Goal: Use online tool/utility: Utilize a website feature to perform a specific function

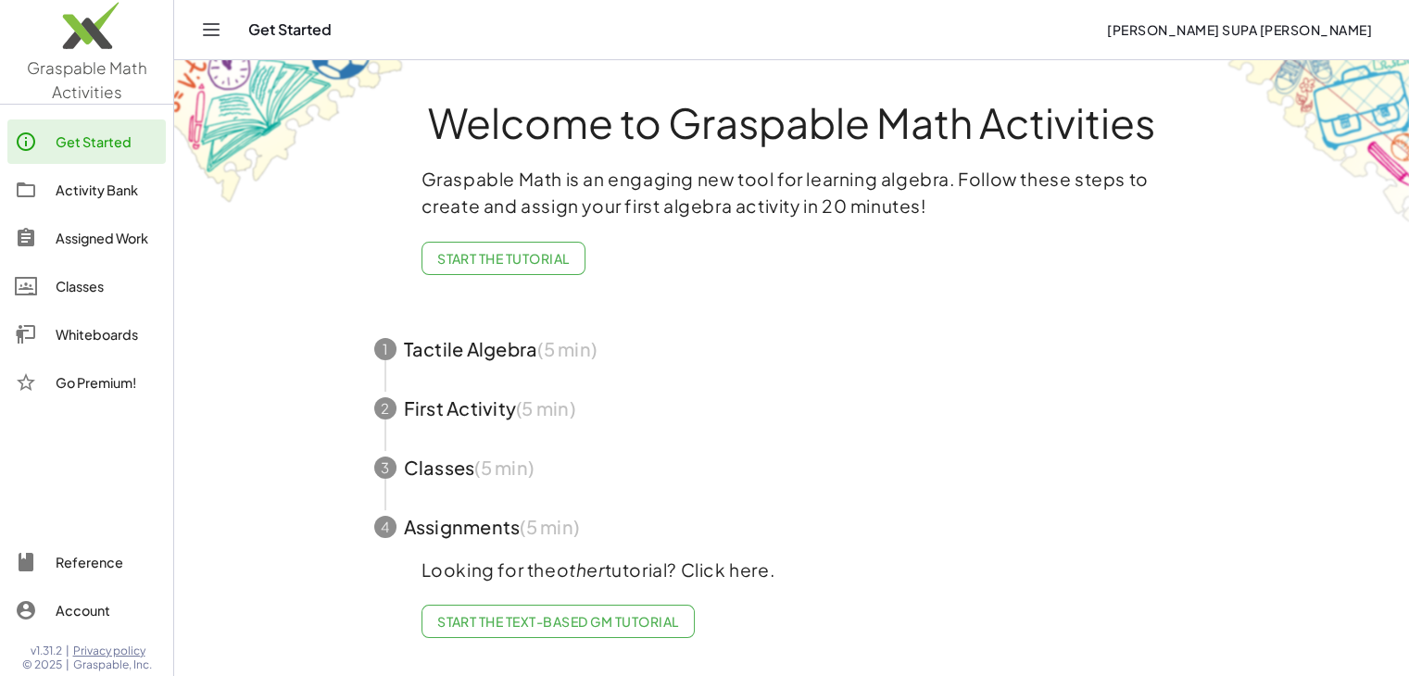
click at [101, 325] on div "Whiteboards" at bounding box center [107, 334] width 103 height 22
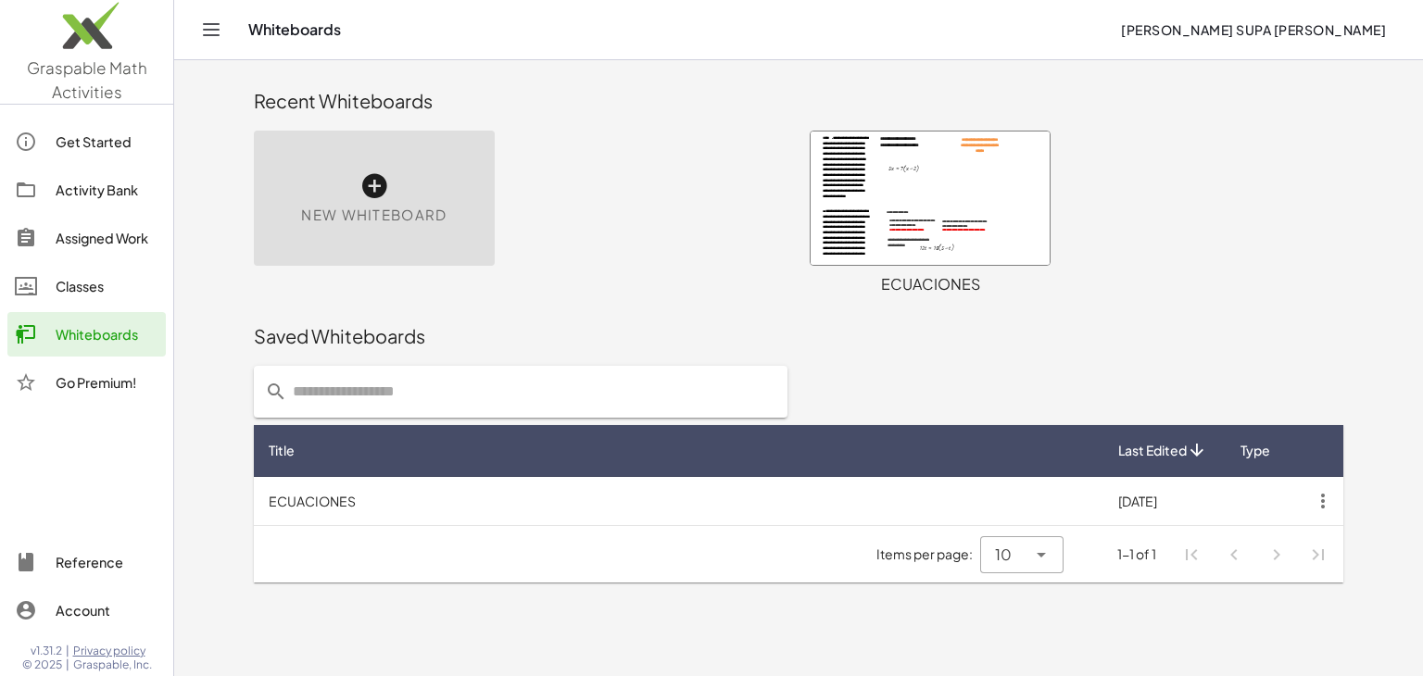
click at [696, 231] on div at bounding box center [930, 198] width 239 height 133
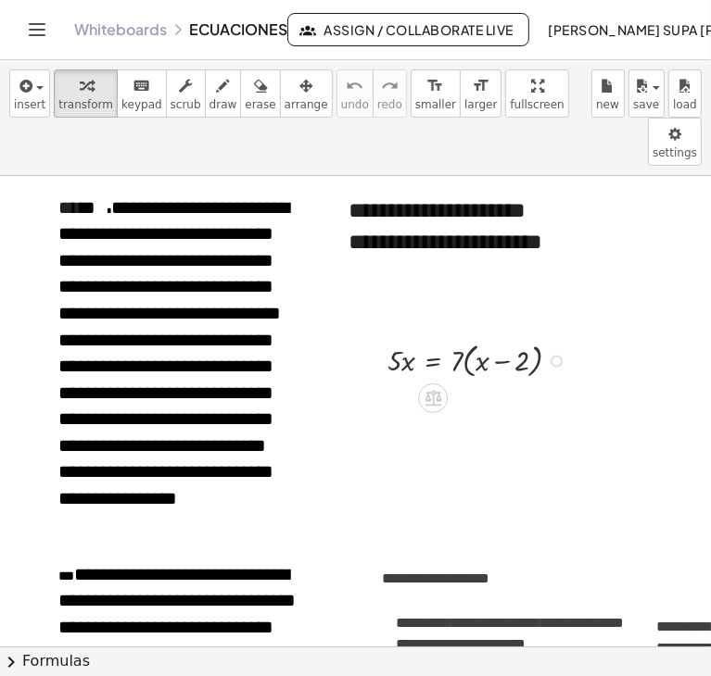
click at [455, 337] on div at bounding box center [481, 359] width 207 height 44
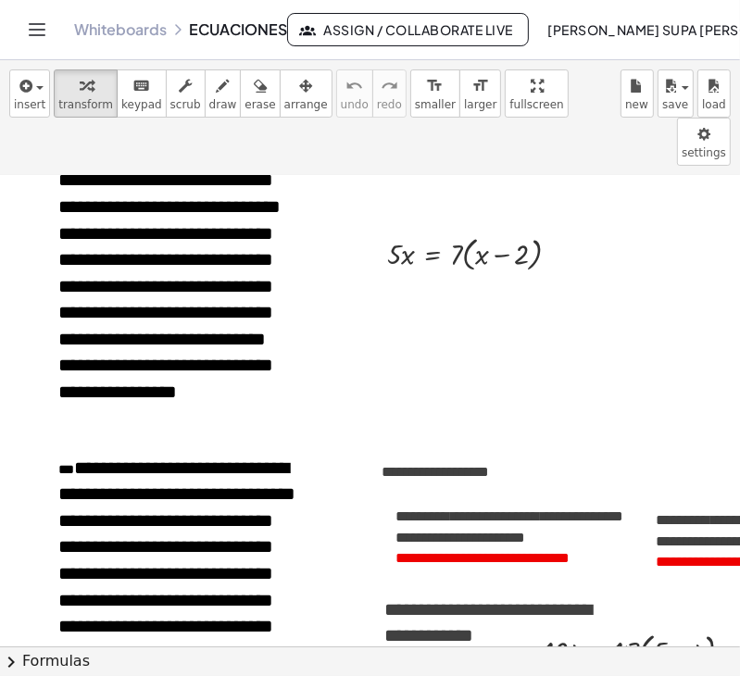
scroll to position [115, 0]
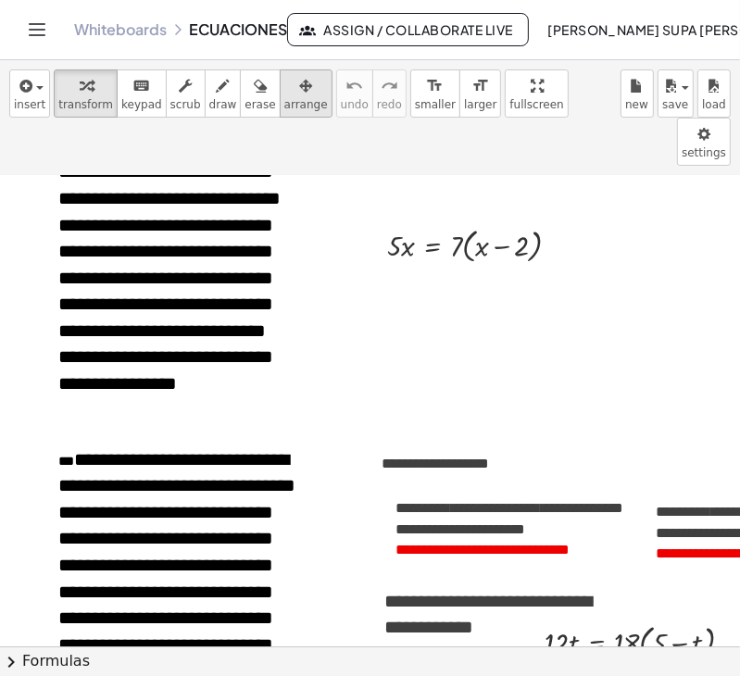
click at [284, 95] on div "button" at bounding box center [306, 85] width 44 height 22
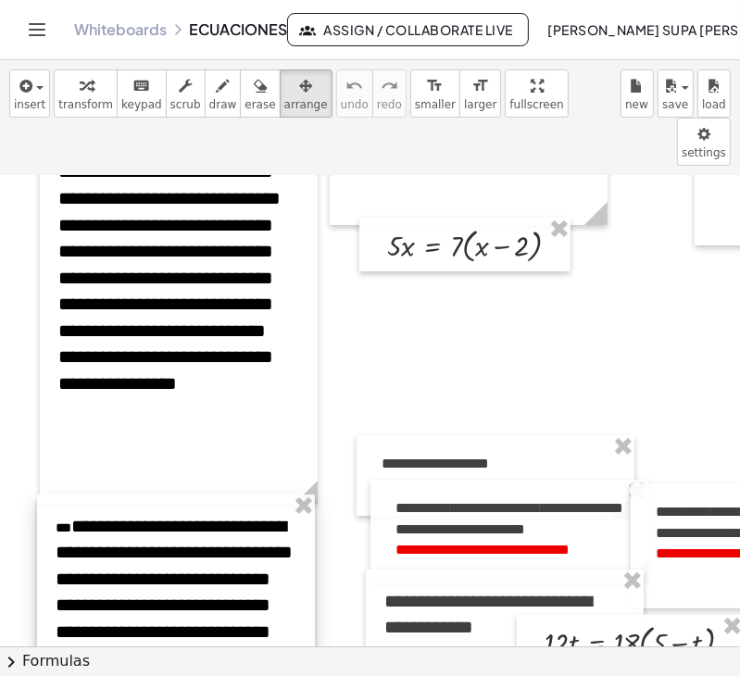
drag, startPoint x: 200, startPoint y: 511, endPoint x: 197, endPoint y: 578, distance: 66.8
click at [197, 578] on div at bounding box center [176, 646] width 278 height 303
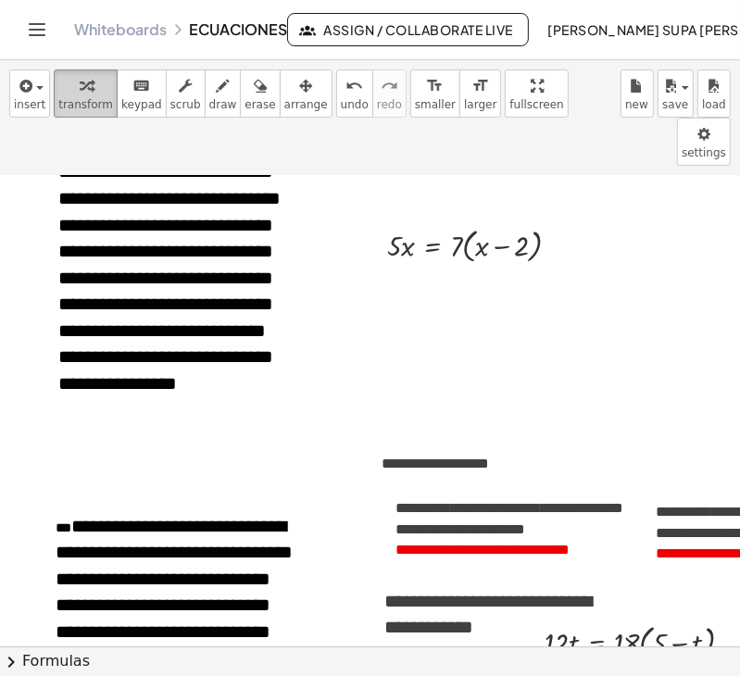
click at [80, 90] on icon "button" at bounding box center [86, 86] width 13 height 22
drag, startPoint x: 461, startPoint y: 200, endPoint x: 486, endPoint y: 203, distance: 25.2
click at [486, 222] on div at bounding box center [481, 244] width 207 height 44
click at [515, 224] on div at bounding box center [477, 244] width 199 height 41
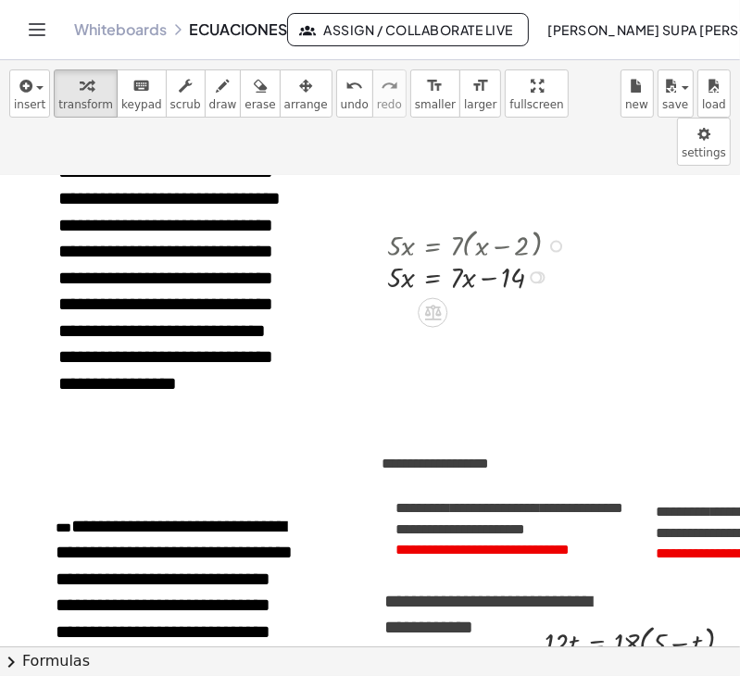
drag, startPoint x: 540, startPoint y: 194, endPoint x: 545, endPoint y: 231, distance: 37.4
click at [433, 277] on div "· 5 · x = + x − · 7 · 14" at bounding box center [433, 277] width 0 height 0
drag, startPoint x: 454, startPoint y: 216, endPoint x: 457, endPoint y: 242, distance: 26.1
click at [433, 246] on div "· 5 · x = · 7 · ( + x − 2 ) · 5 · x = + · 7 · x − · 7 · 2 · 5 · x = + x − · 7 ·…" at bounding box center [433, 246] width 0 height 0
drag, startPoint x: 455, startPoint y: 238, endPoint x: 478, endPoint y: 245, distance: 24.1
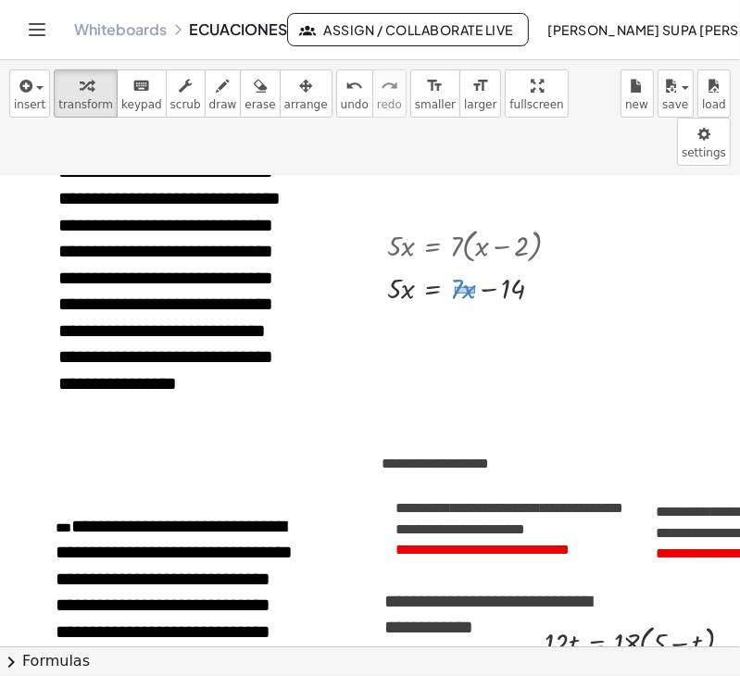
click at [478, 267] on div at bounding box center [481, 287] width 207 height 41
drag, startPoint x: 463, startPoint y: 239, endPoint x: 334, endPoint y: 235, distance: 129.8
click at [461, 267] on div at bounding box center [481, 287] width 207 height 41
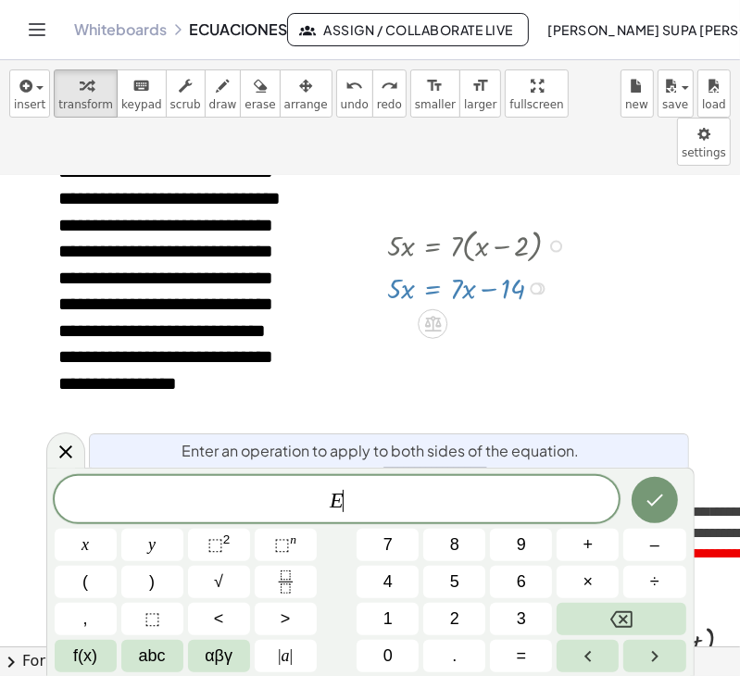
drag, startPoint x: 448, startPoint y: 231, endPoint x: 460, endPoint y: 252, distance: 24.0
click at [460, 267] on div at bounding box center [481, 287] width 207 height 41
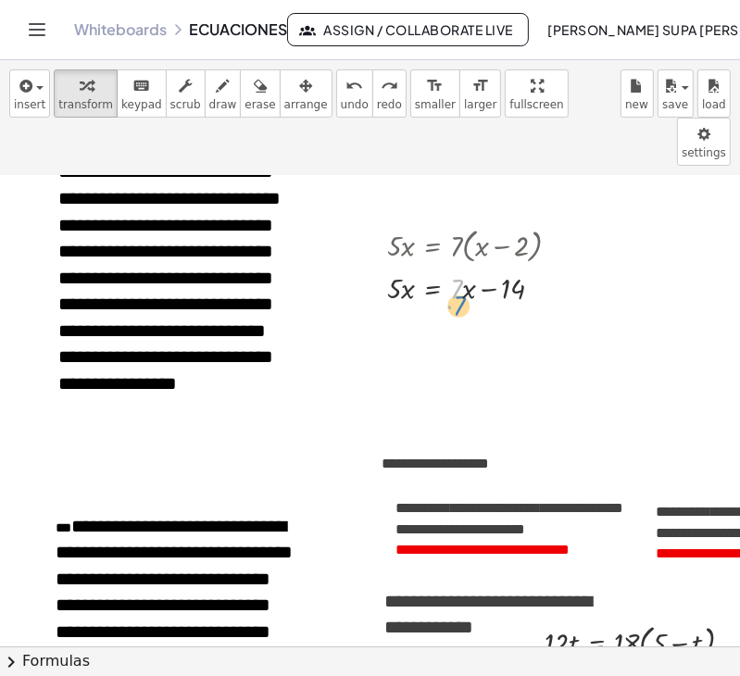
drag, startPoint x: 453, startPoint y: 227, endPoint x: 456, endPoint y: 246, distance: 18.7
click at [456, 267] on div at bounding box center [481, 287] width 207 height 41
drag, startPoint x: 452, startPoint y: 225, endPoint x: 471, endPoint y: 247, distance: 28.9
click at [471, 267] on div at bounding box center [481, 287] width 207 height 41
drag, startPoint x: 471, startPoint y: 247, endPoint x: 366, endPoint y: 251, distance: 104.8
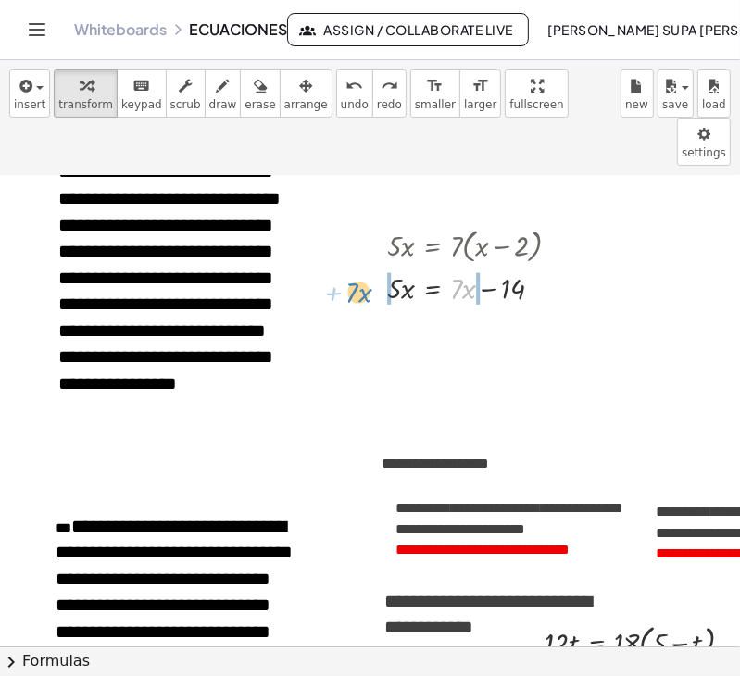
click at [366, 251] on div "· 5 · x = · 7 · ( + x − 2 ) · 5 · x = + · 7 · x − · 7 · 2 + · 7 · x · 5 · x = +…" at bounding box center [465, 265] width 211 height 95
click at [489, 267] on div at bounding box center [458, 287] width 312 height 41
click at [373, 267] on div at bounding box center [443, 287] width 283 height 41
drag, startPoint x: 382, startPoint y: 281, endPoint x: 451, endPoint y: 284, distance: 69.6
drag, startPoint x: 391, startPoint y: 283, endPoint x: 454, endPoint y: 305, distance: 66.8
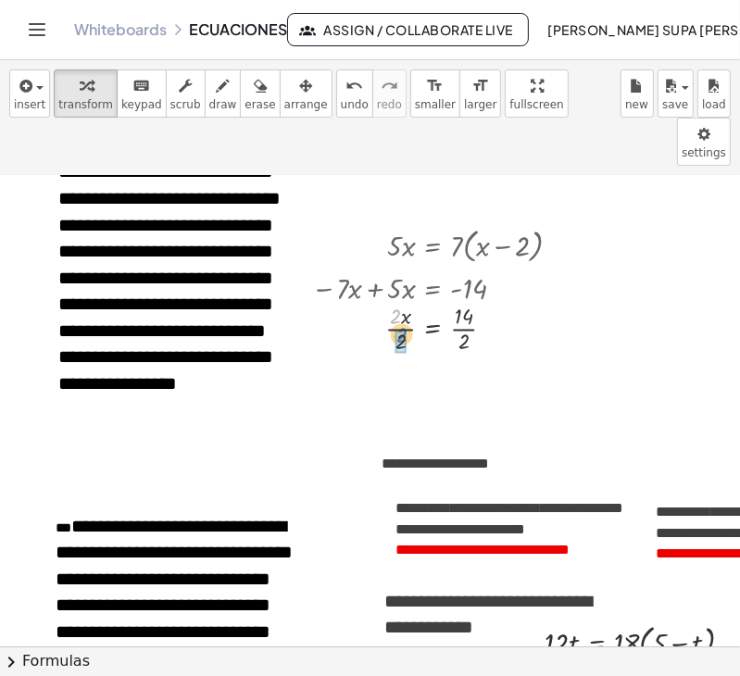
drag, startPoint x: 393, startPoint y: 272, endPoint x: 399, endPoint y: 291, distance: 20.5
drag, startPoint x: 470, startPoint y: 264, endPoint x: 468, endPoint y: 302, distance: 38.0
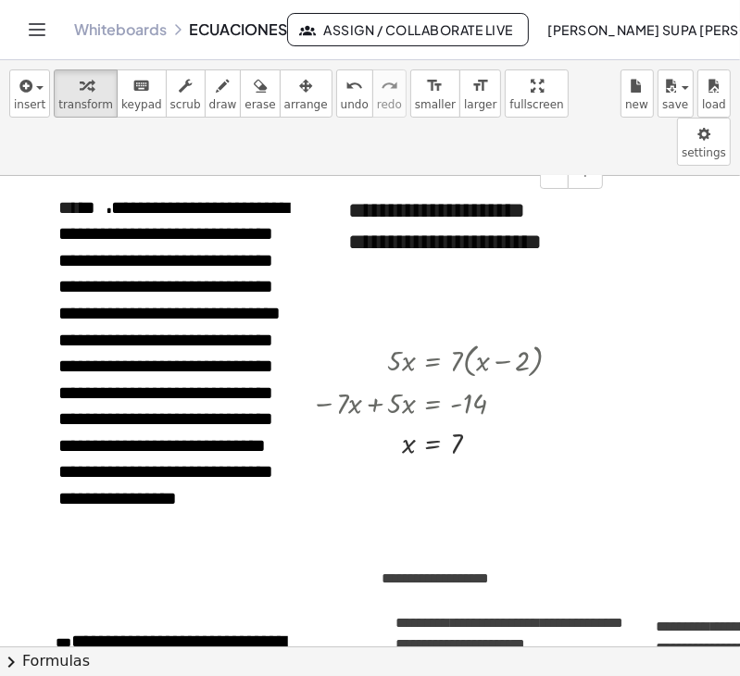
click at [428, 181] on div "**********" at bounding box center [469, 258] width 278 height 164
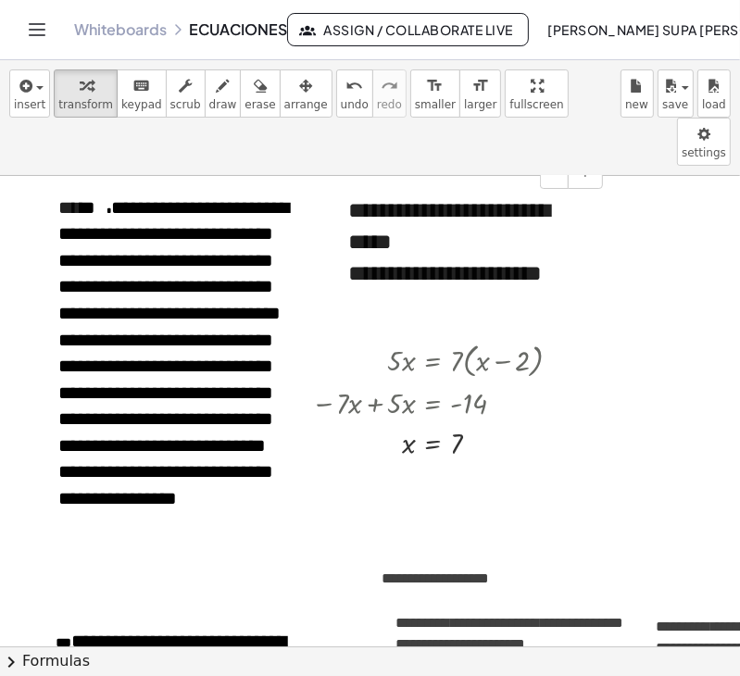
click at [440, 258] on div "**********" at bounding box center [468, 290] width 241 height 64
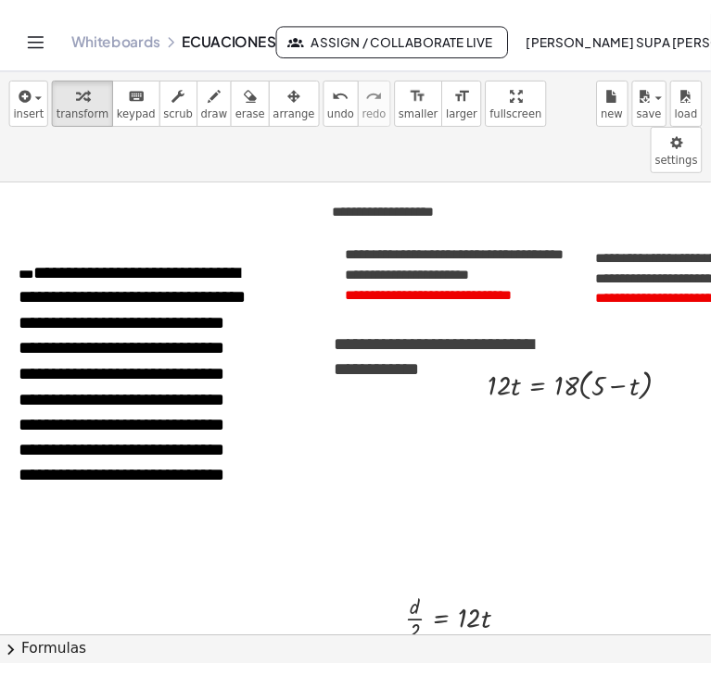
scroll to position [373, 39]
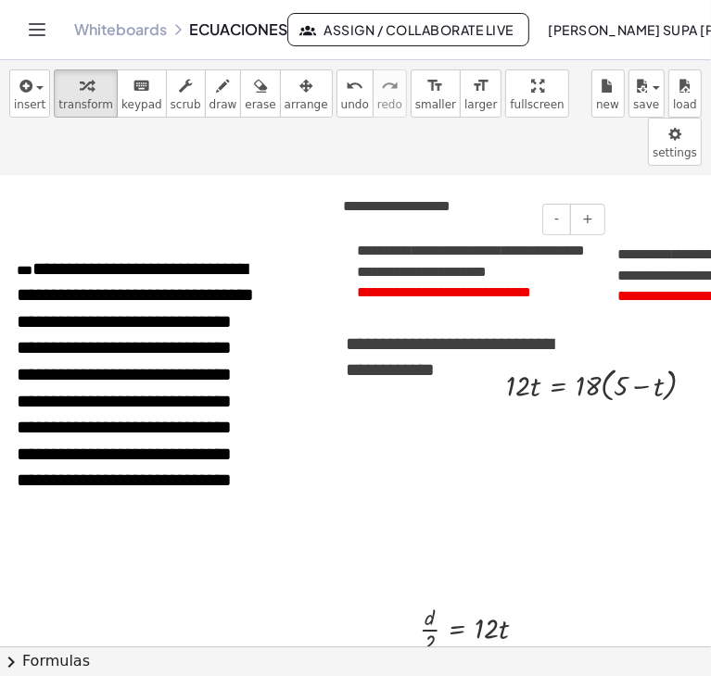
click at [444, 285] on span "**********" at bounding box center [430, 292] width 78 height 14
click at [644, 289] on span "*******" at bounding box center [639, 296] width 45 height 14
click at [357, 244] on span "**********" at bounding box center [471, 261] width 228 height 35
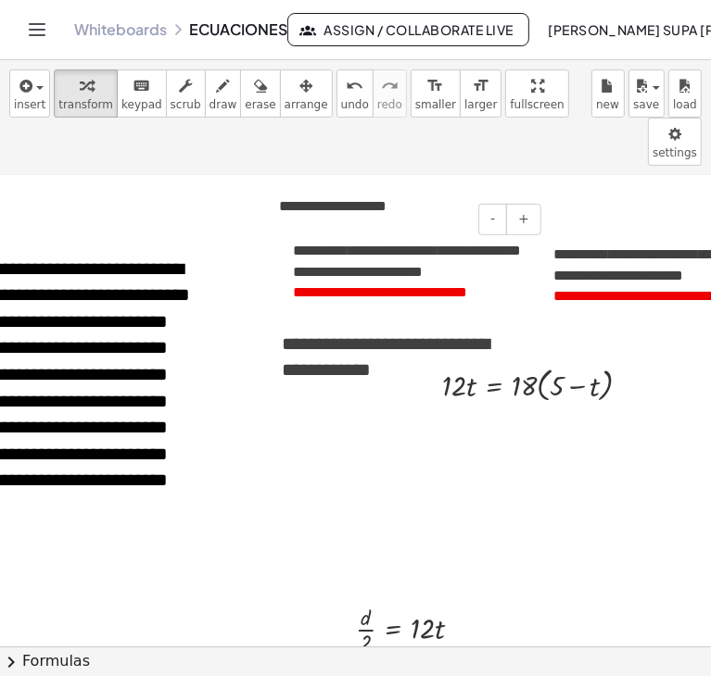
scroll to position [373, 122]
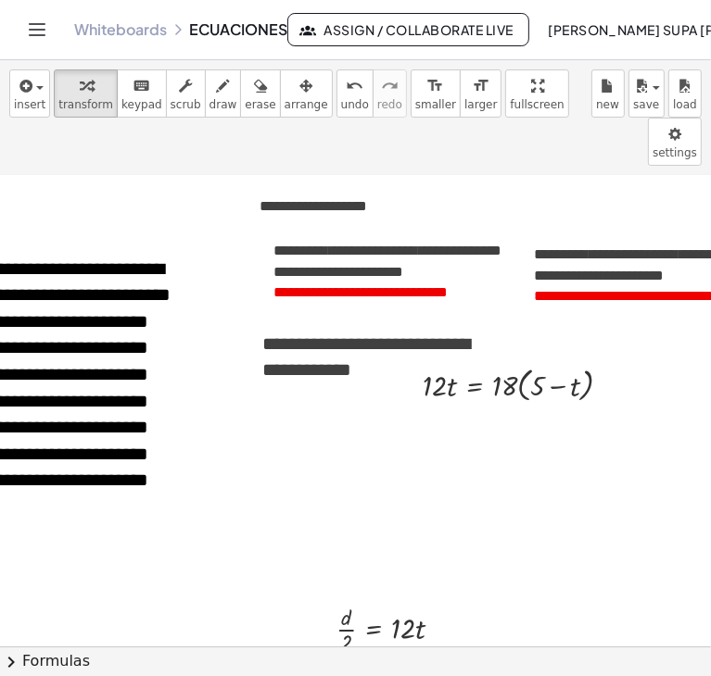
click at [579, 289] on span "*******" at bounding box center [556, 296] width 45 height 14
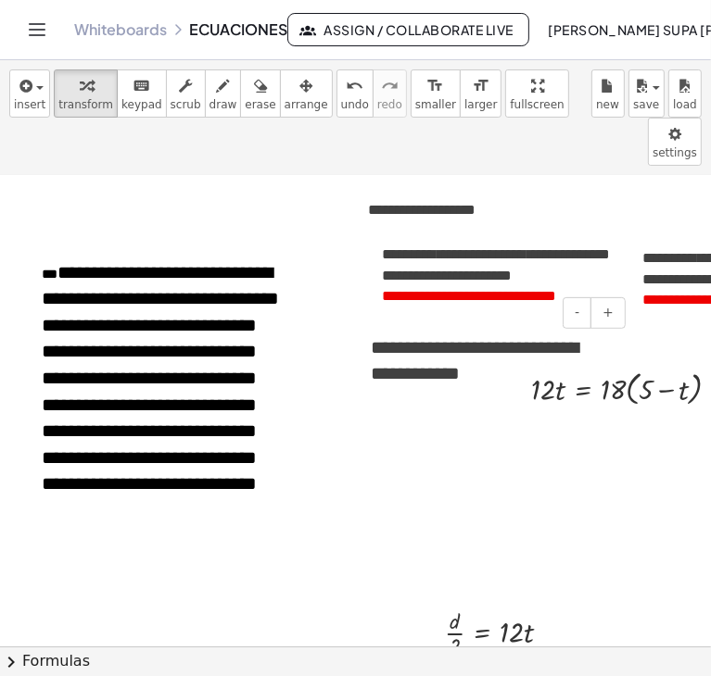
scroll to position [369, 0]
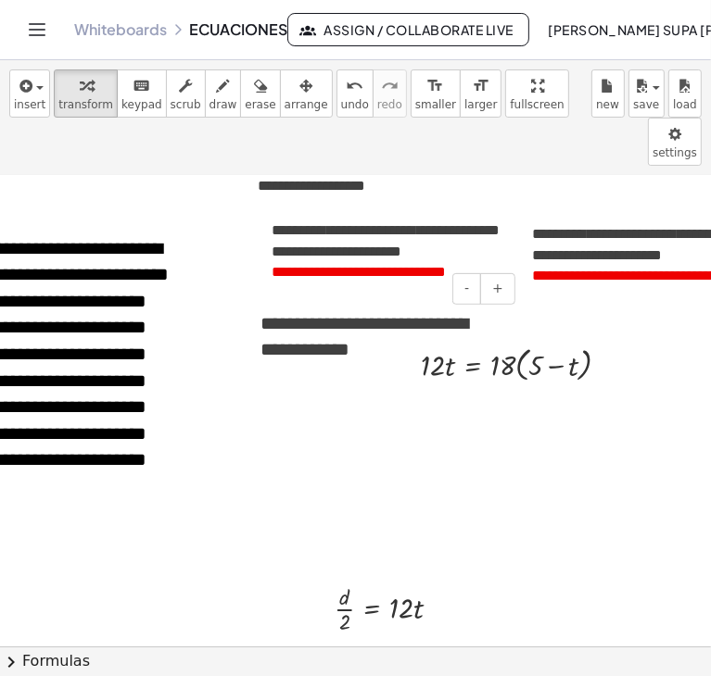
scroll to position [393, 176]
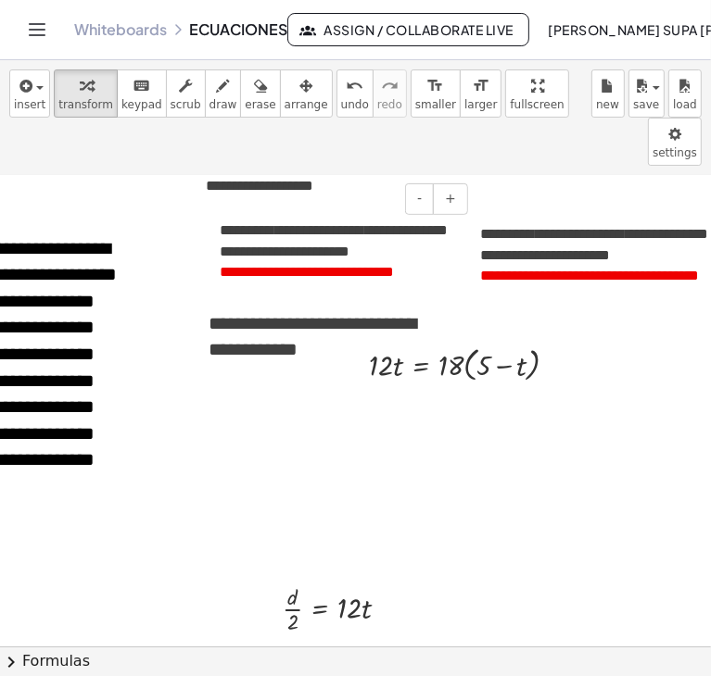
click at [365, 265] on span "**********" at bounding box center [363, 272] width 62 height 14
click at [531, 269] on span "**********" at bounding box center [578, 276] width 106 height 14
click at [379, 265] on span "**********" at bounding box center [363, 272] width 62 height 14
click at [518, 269] on span "*******" at bounding box center [502, 276] width 45 height 14
click at [356, 265] on span "**********" at bounding box center [363, 272] width 62 height 14
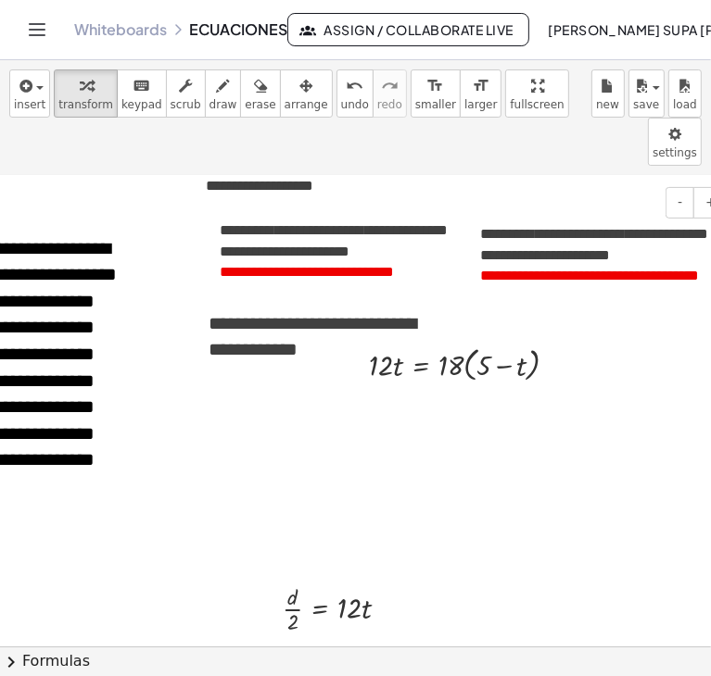
click at [566, 227] on span "**********" at bounding box center [594, 244] width 228 height 35
drag, startPoint x: 449, startPoint y: 327, endPoint x: 478, endPoint y: 329, distance: 28.8
drag, startPoint x: 552, startPoint y: 315, endPoint x: 552, endPoint y: 343, distance: 27.8
click at [421, 385] on div "· 12 · t = + 5 − t · 18 · · 18 ·" at bounding box center [421, 385] width 0 height 0
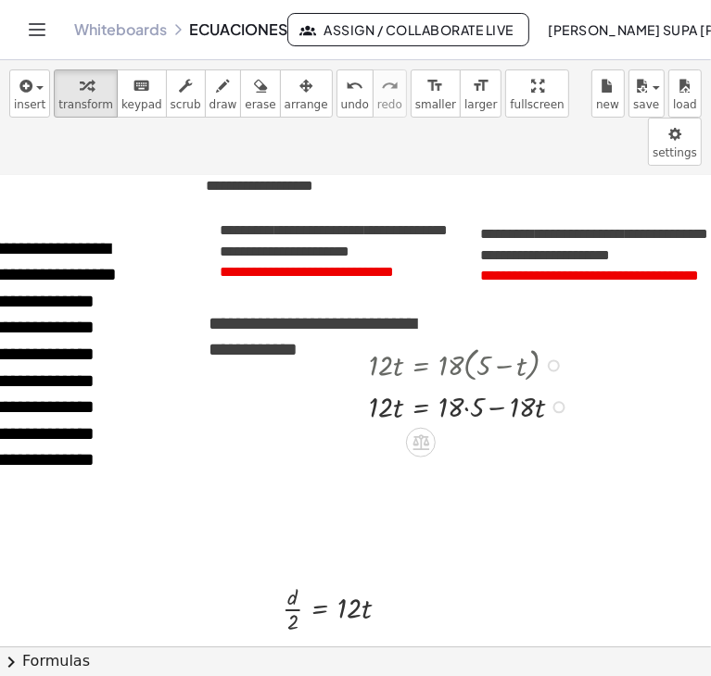
drag, startPoint x: 555, startPoint y: 319, endPoint x: 550, endPoint y: 366, distance: 47.5
click at [421, 408] on div "· 12 · t = + 5 − t · 18 · · 18 ·" at bounding box center [421, 408] width 0 height 0
click at [466, 386] on div at bounding box center [474, 406] width 228 height 41
drag, startPoint x: 478, startPoint y: 398, endPoint x: 313, endPoint y: 392, distance: 165.1
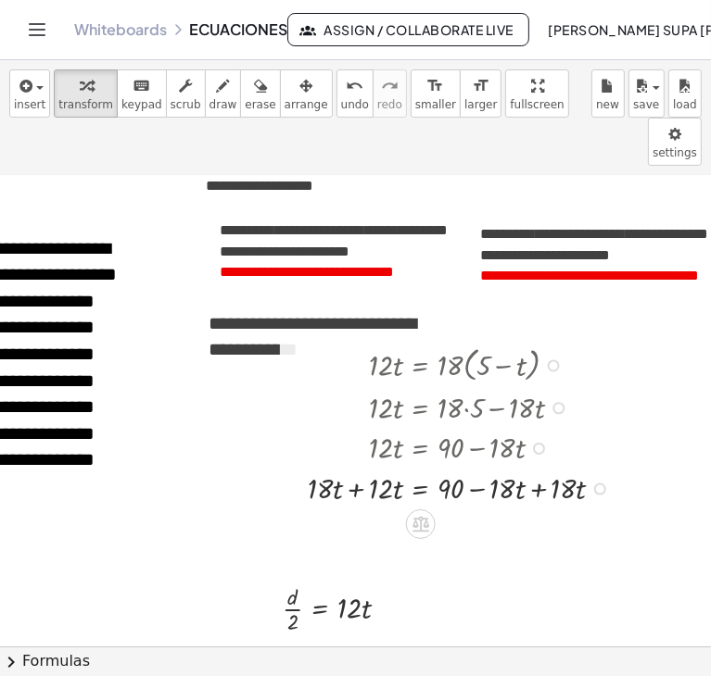
click at [541, 467] on div at bounding box center [463, 487] width 330 height 41
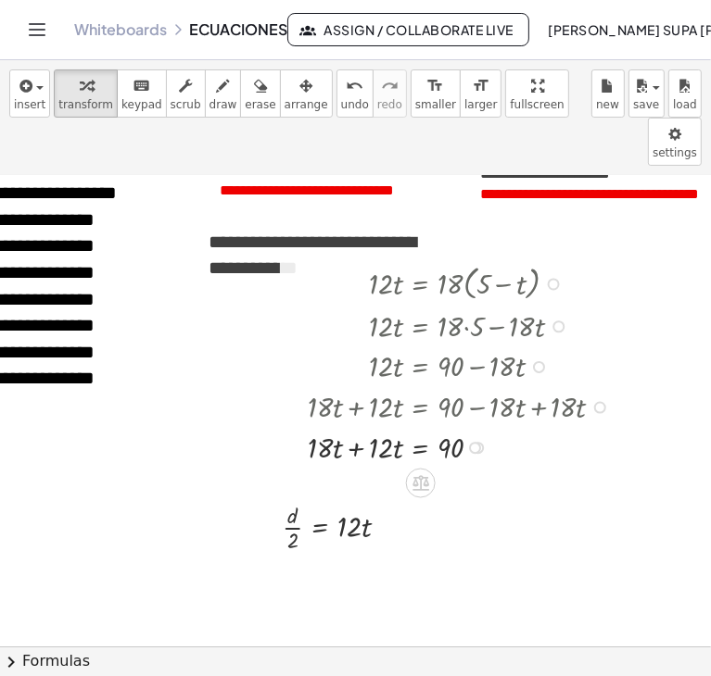
scroll to position [477, 176]
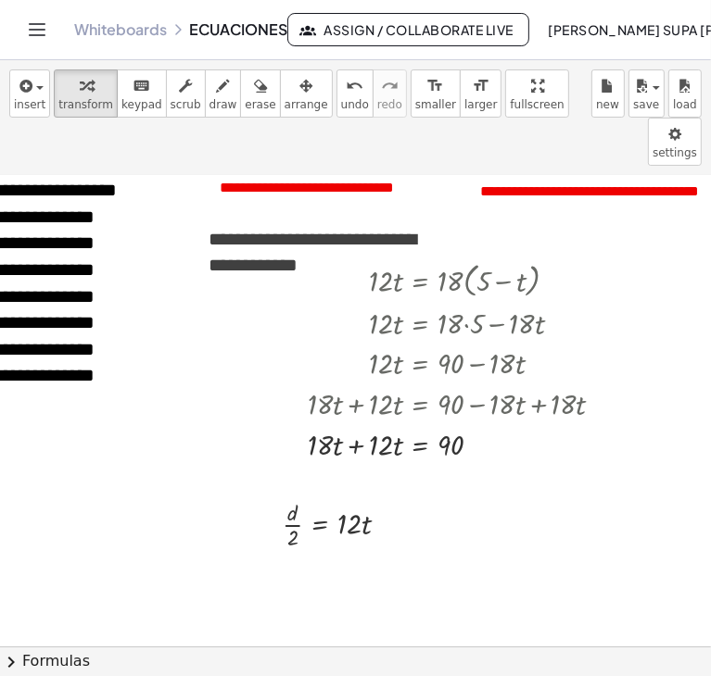
drag, startPoint x: 474, startPoint y: 396, endPoint x: 522, endPoint y: 449, distance: 72.2
click at [474, 439] on div at bounding box center [475, 445] width 12 height 12
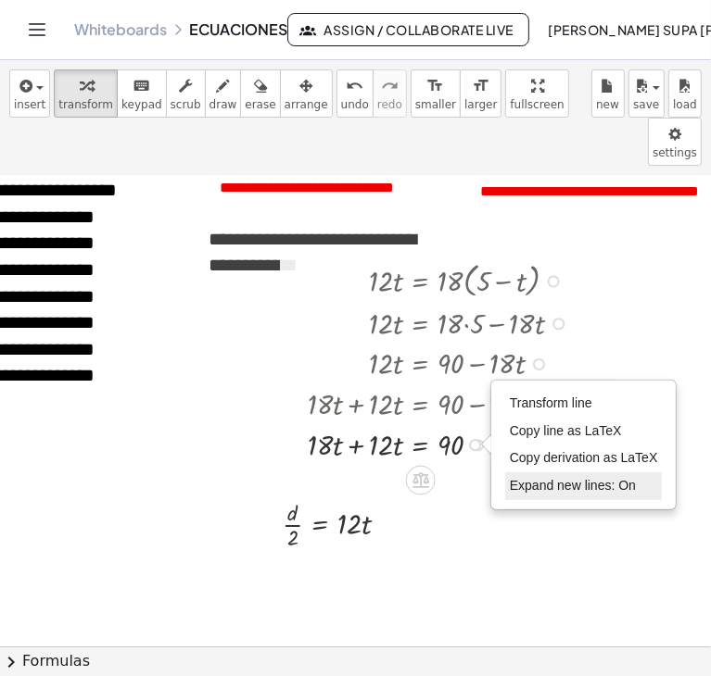
click at [530, 478] on span "Expand new lines: On" at bounding box center [573, 485] width 126 height 15
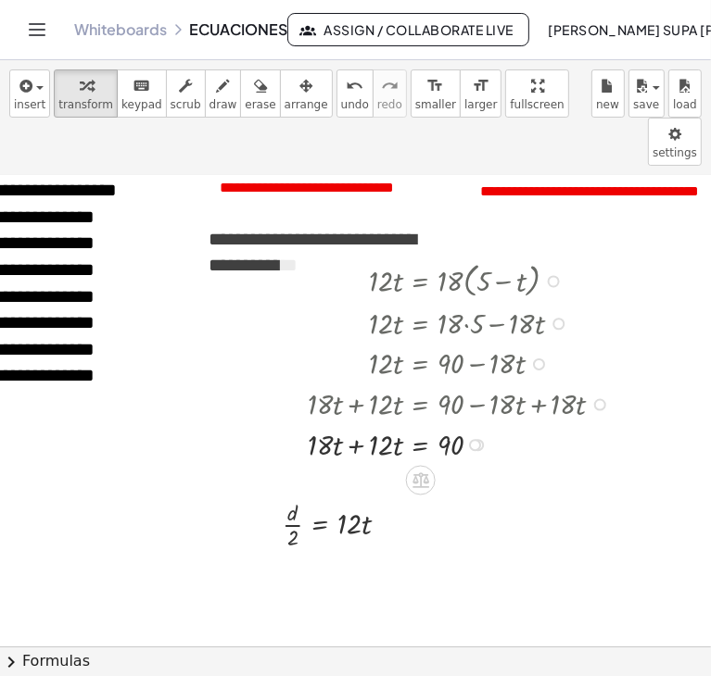
click at [360, 423] on div at bounding box center [463, 443] width 330 height 41
drag, startPoint x: 382, startPoint y: 389, endPoint x: 468, endPoint y: 415, distance: 90.0
drag, startPoint x: 385, startPoint y: 385, endPoint x: 389, endPoint y: 413, distance: 28.2
drag, startPoint x: 448, startPoint y: 383, endPoint x: 448, endPoint y: 406, distance: 23.2
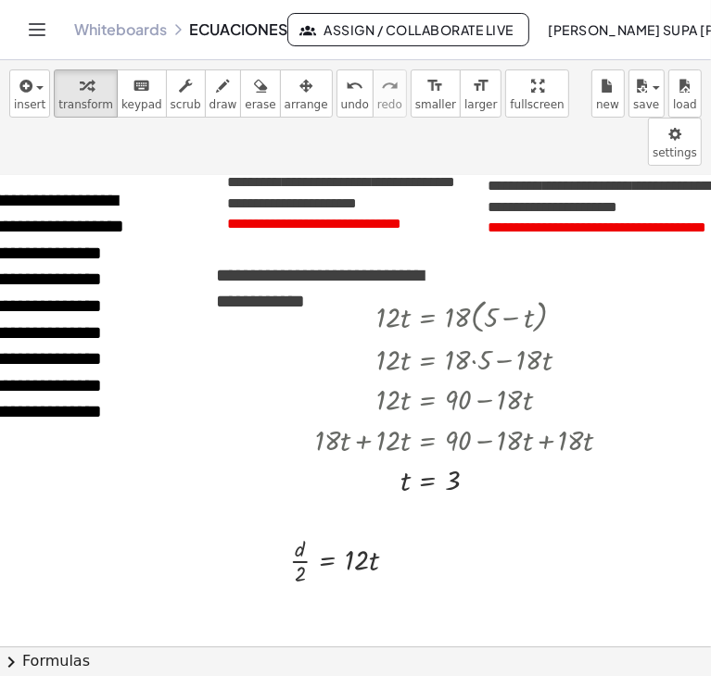
scroll to position [408, 169]
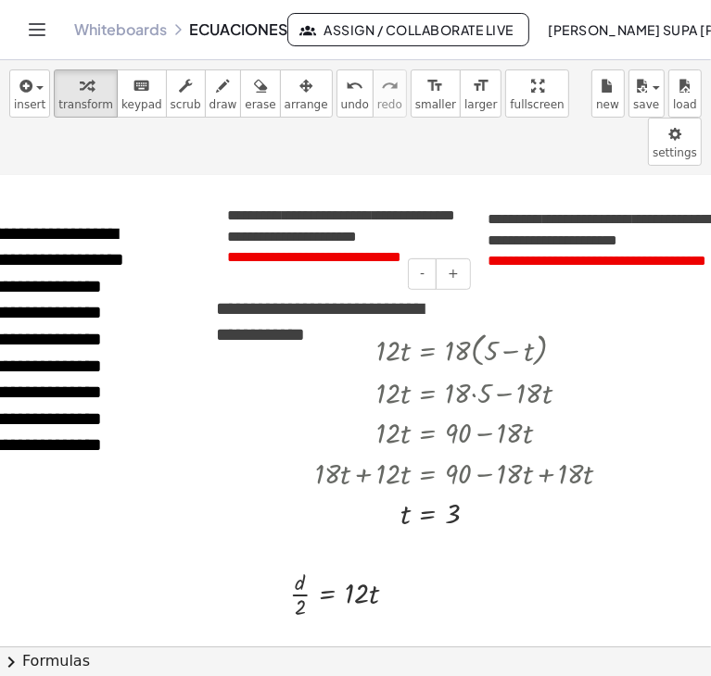
click at [340, 259] on div "- +" at bounding box center [332, 275] width 278 height 32
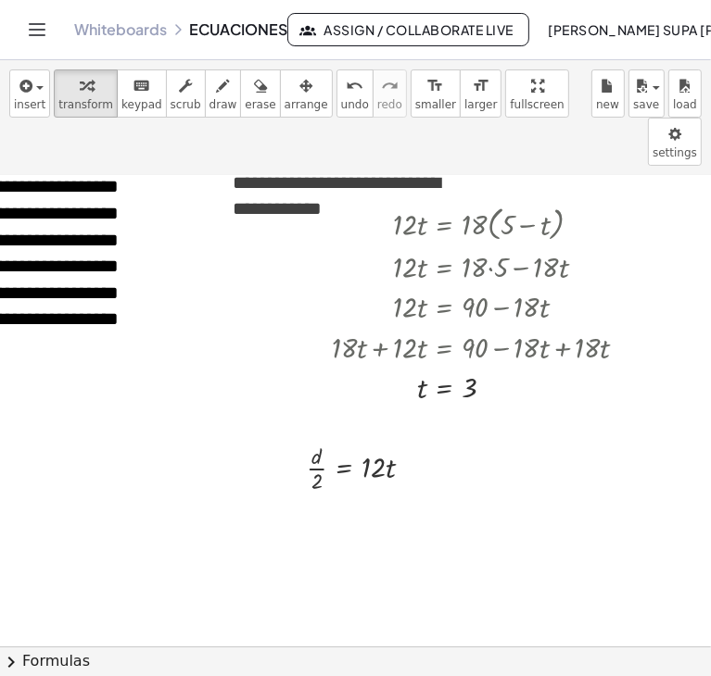
scroll to position [537, 152]
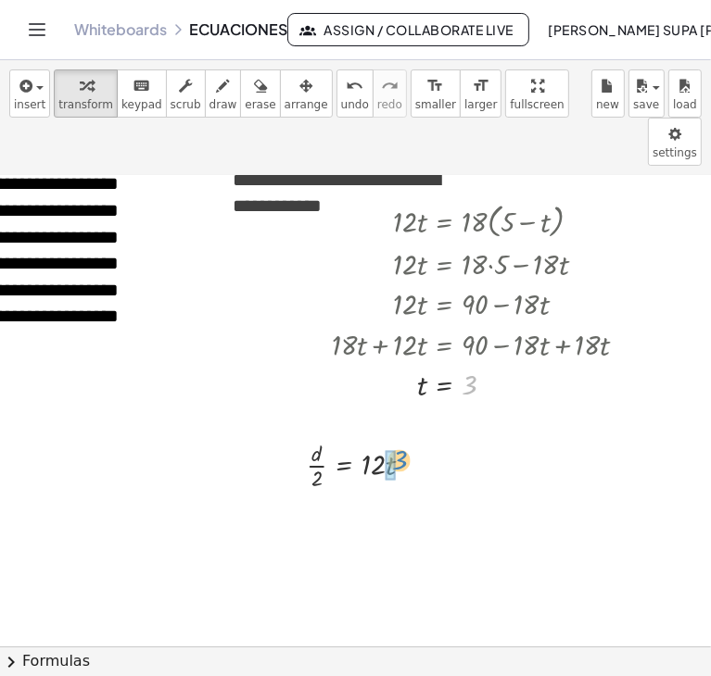
drag, startPoint x: 469, startPoint y: 338, endPoint x: 385, endPoint y: 423, distance: 119.3
click at [388, 493] on div at bounding box center [372, 521] width 151 height 57
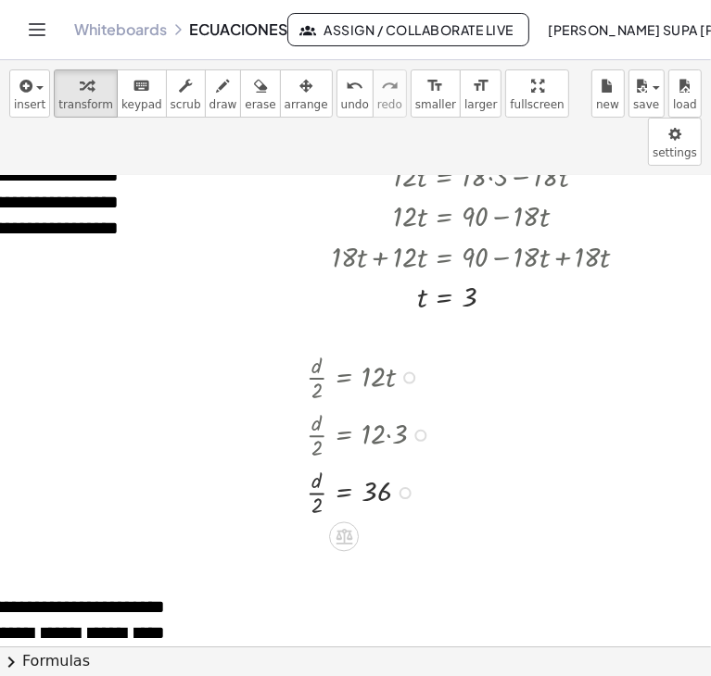
scroll to position [625, 152]
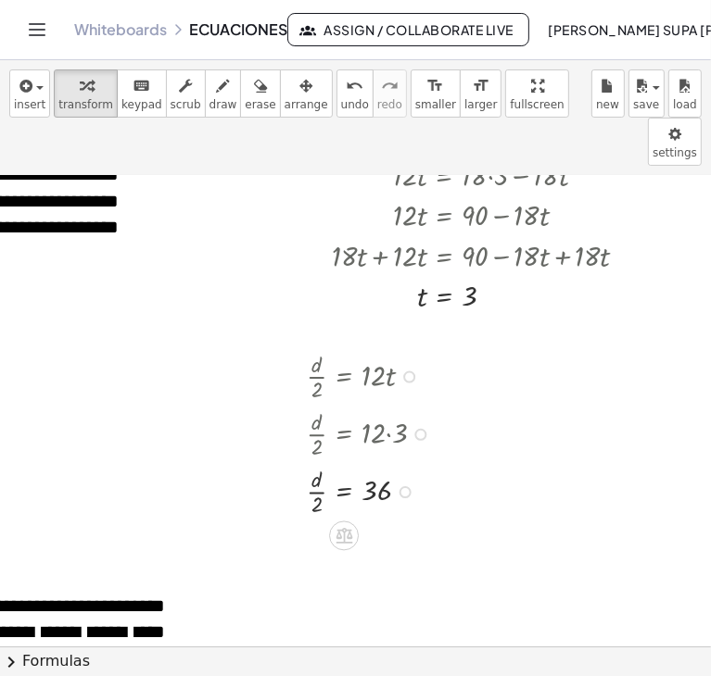
click at [409, 486] on div at bounding box center [405, 492] width 12 height 12
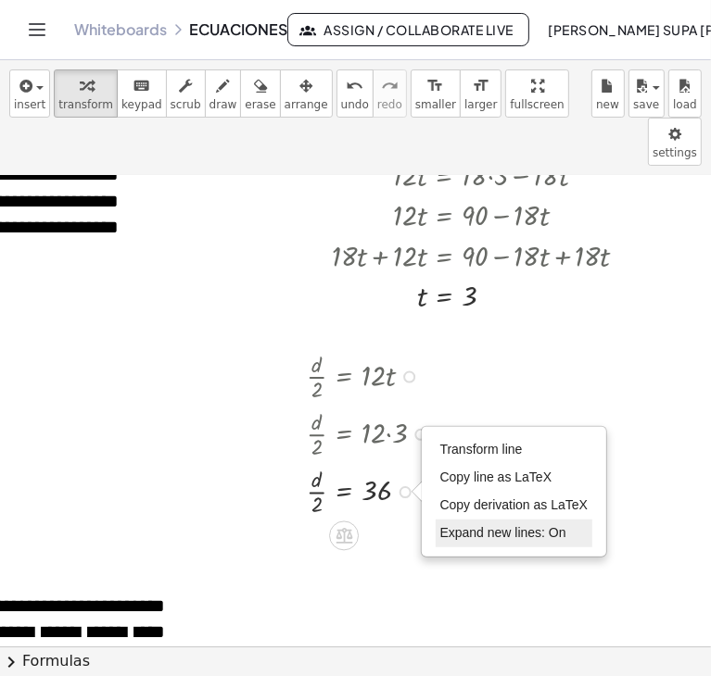
click at [474, 520] on li "Expand new lines: On" at bounding box center [515, 534] width 158 height 28
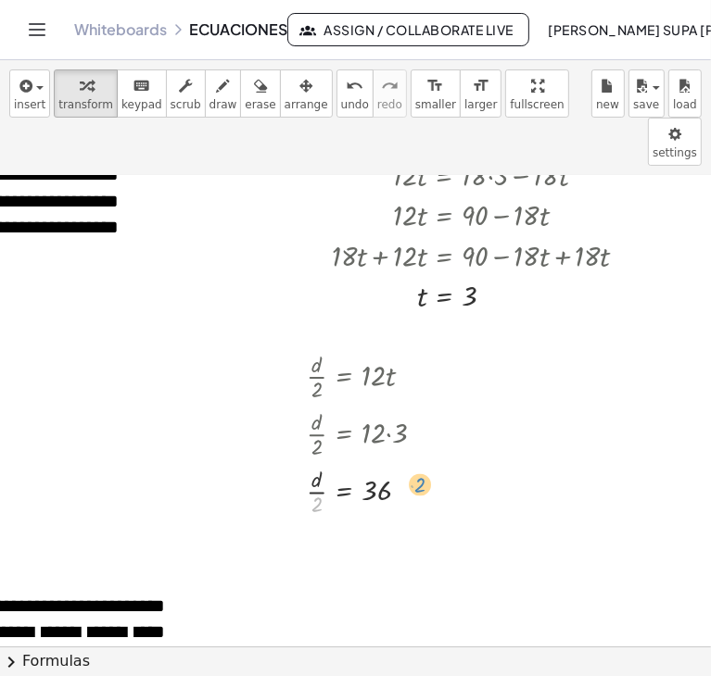
drag, startPoint x: 317, startPoint y: 460, endPoint x: 419, endPoint y: 442, distance: 103.4
click at [419, 461] on div at bounding box center [372, 489] width 151 height 57
drag, startPoint x: 316, startPoint y: 453, endPoint x: 408, endPoint y: 443, distance: 92.3
click at [408, 461] on div at bounding box center [372, 489] width 151 height 57
drag, startPoint x: 319, startPoint y: 455, endPoint x: 409, endPoint y: 440, distance: 91.1
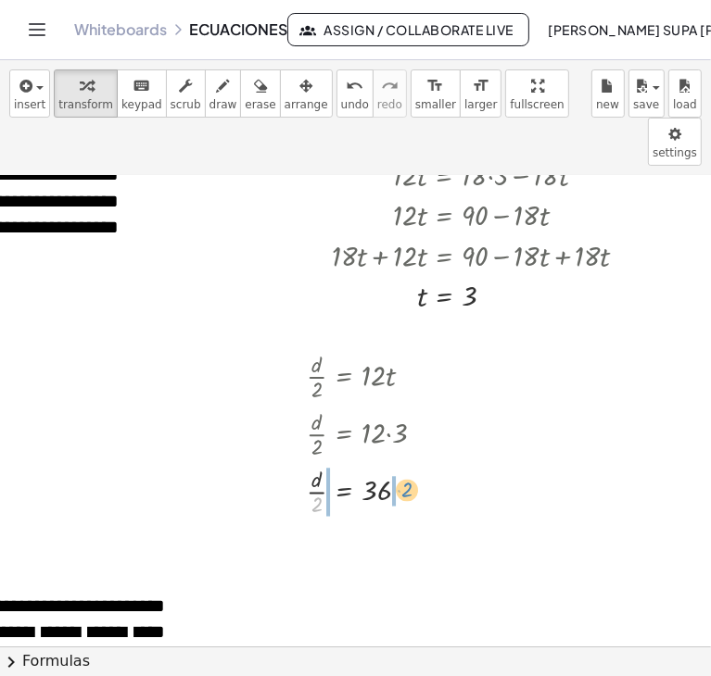
click at [409, 461] on div at bounding box center [372, 489] width 151 height 57
click at [307, 461] on div at bounding box center [365, 489] width 178 height 57
drag, startPoint x: 314, startPoint y: 436, endPoint x: 309, endPoint y: 454, distance: 18.5
click at [397, 471] on div at bounding box center [375, 491] width 157 height 41
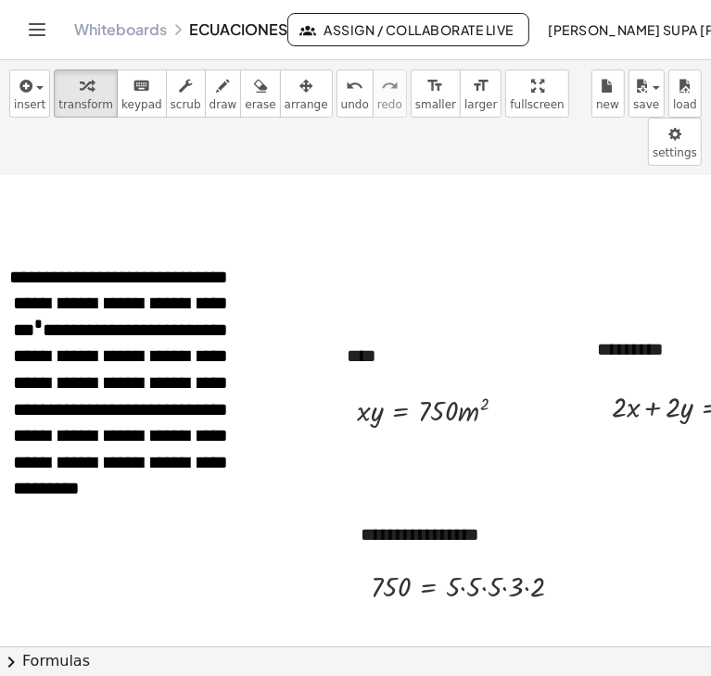
scroll to position [954, 89]
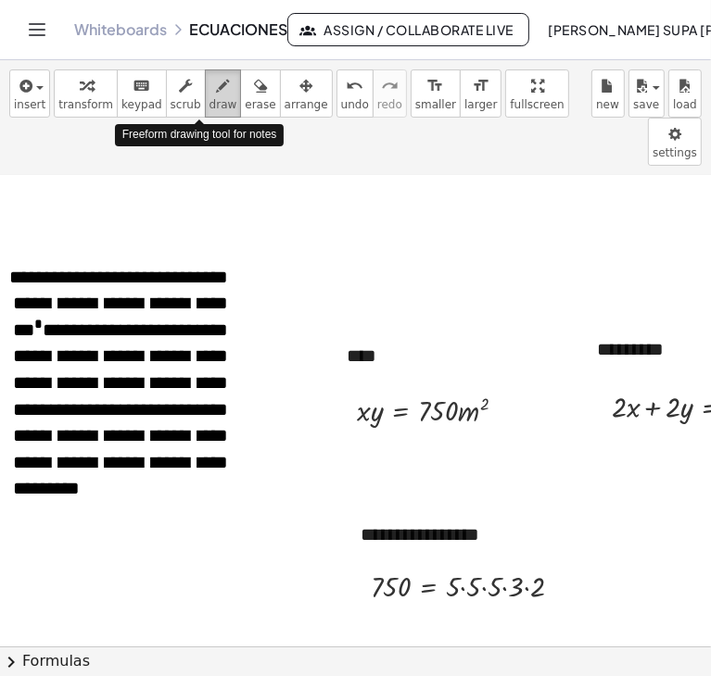
click at [209, 98] on span "draw" at bounding box center [223, 104] width 28 height 13
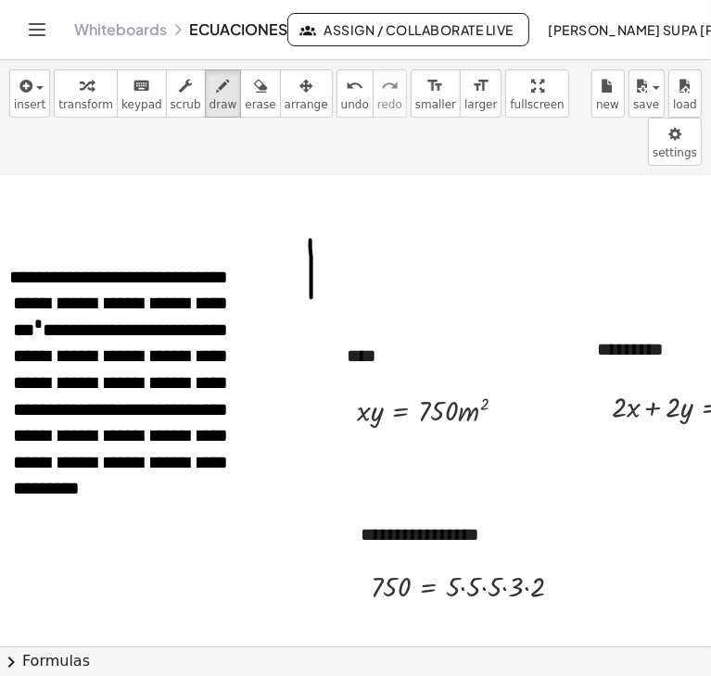
drag, startPoint x: 310, startPoint y: 192, endPoint x: 311, endPoint y: 249, distance: 57.5
drag, startPoint x: 479, startPoint y: 193, endPoint x: 479, endPoint y: 242, distance: 49.1
drag, startPoint x: 309, startPoint y: 186, endPoint x: 478, endPoint y: 191, distance: 169.6
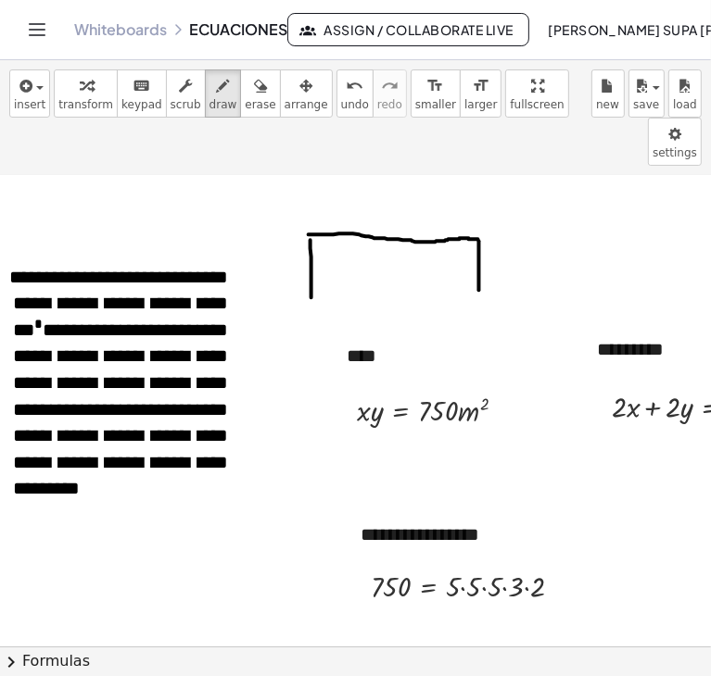
drag, startPoint x: 311, startPoint y: 248, endPoint x: 476, endPoint y: 246, distance: 165.0
drag, startPoint x: 393, startPoint y: 255, endPoint x: 390, endPoint y: 268, distance: 13.3
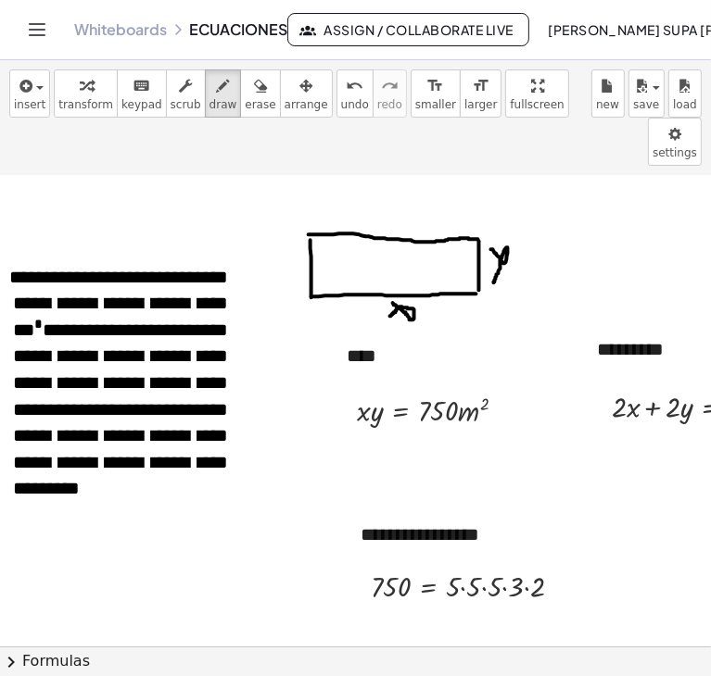
drag, startPoint x: 491, startPoint y: 201, endPoint x: 494, endPoint y: 235, distance: 34.4
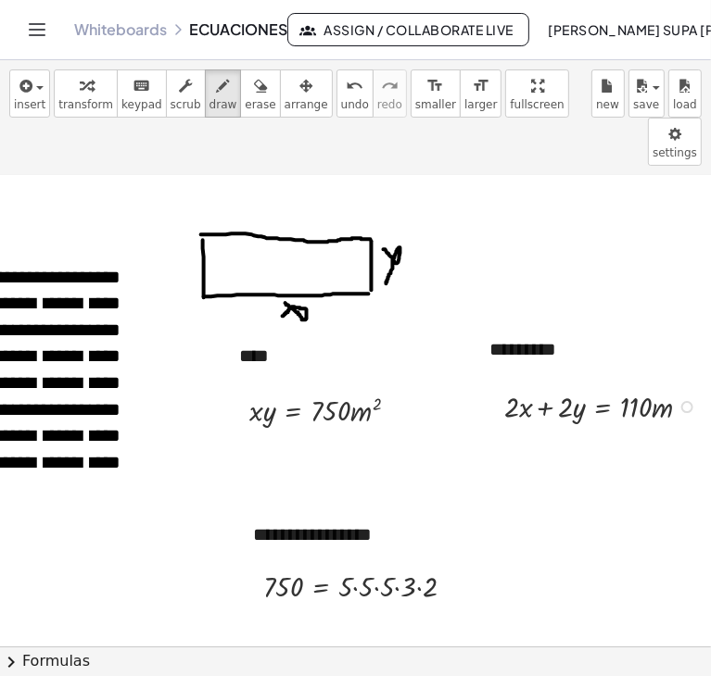
scroll to position [954, 196]
drag, startPoint x: 500, startPoint y: 418, endPoint x: 517, endPoint y: 440, distance: 27.8
drag, startPoint x: 508, startPoint y: 427, endPoint x: 523, endPoint y: 427, distance: 14.8
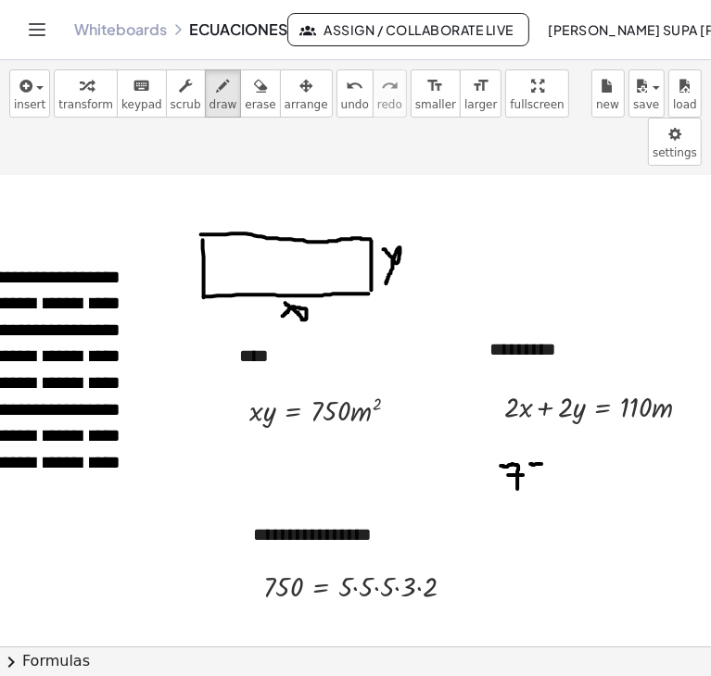
drag, startPoint x: 530, startPoint y: 416, endPoint x: 541, endPoint y: 416, distance: 11.1
drag, startPoint x: 528, startPoint y: 413, endPoint x: 535, endPoint y: 442, distance: 29.4
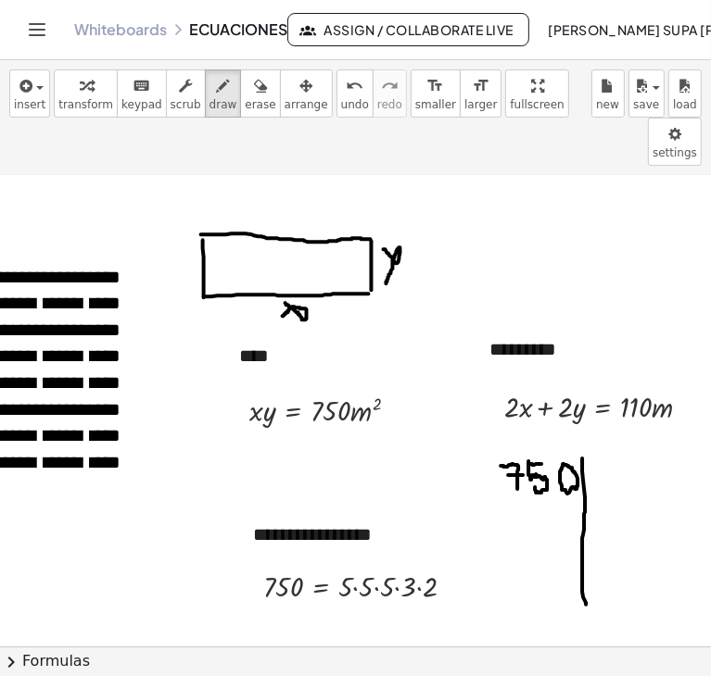
drag, startPoint x: 582, startPoint y: 410, endPoint x: 586, endPoint y: 557, distance: 146.5
drag, startPoint x: 589, startPoint y: 413, endPoint x: 612, endPoint y: 435, distance: 30.8
click at [612, 435] on div "**********" at bounding box center [355, 411] width 711 height 471
drag, startPoint x: 506, startPoint y: 454, endPoint x: 509, endPoint y: 481, distance: 27.0
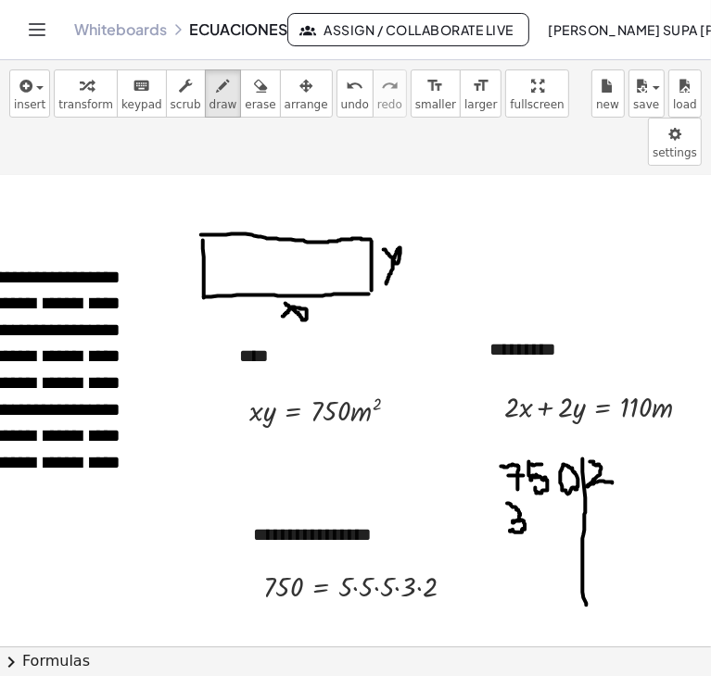
drag, startPoint x: 531, startPoint y: 453, endPoint x: 537, endPoint y: 479, distance: 26.7
drag, startPoint x: 528, startPoint y: 464, endPoint x: 543, endPoint y: 467, distance: 15.1
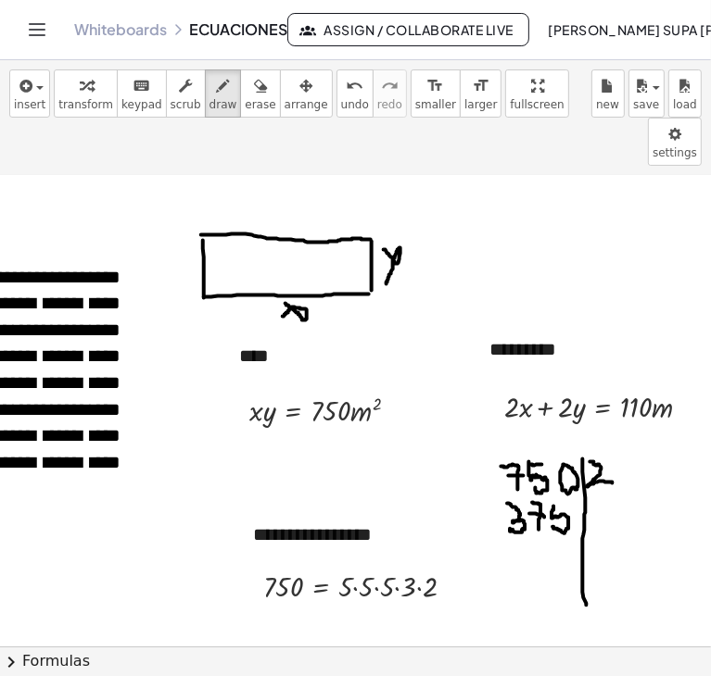
drag, startPoint x: 552, startPoint y: 457, endPoint x: 550, endPoint y: 476, distance: 19.5
drag, startPoint x: 555, startPoint y: 460, endPoint x: 567, endPoint y: 456, distance: 12.6
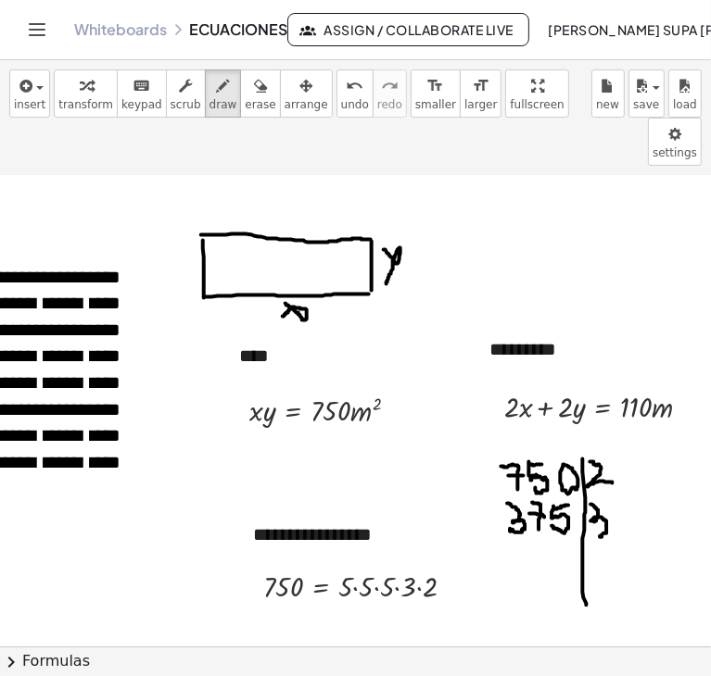
drag, startPoint x: 589, startPoint y: 455, endPoint x: 598, endPoint y: 485, distance: 30.8
drag, startPoint x: 513, startPoint y: 498, endPoint x: 511, endPoint y: 524, distance: 26.1
drag, startPoint x: 530, startPoint y: 505, endPoint x: 548, endPoint y: 524, distance: 25.6
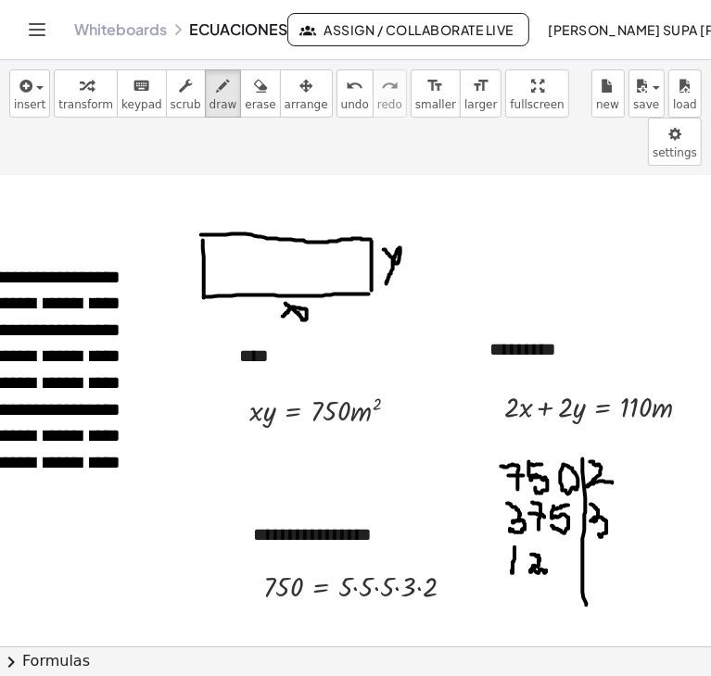
drag, startPoint x: 554, startPoint y: 503, endPoint x: 552, endPoint y: 527, distance: 24.2
drag, startPoint x: 555, startPoint y: 500, endPoint x: 582, endPoint y: 491, distance: 28.4
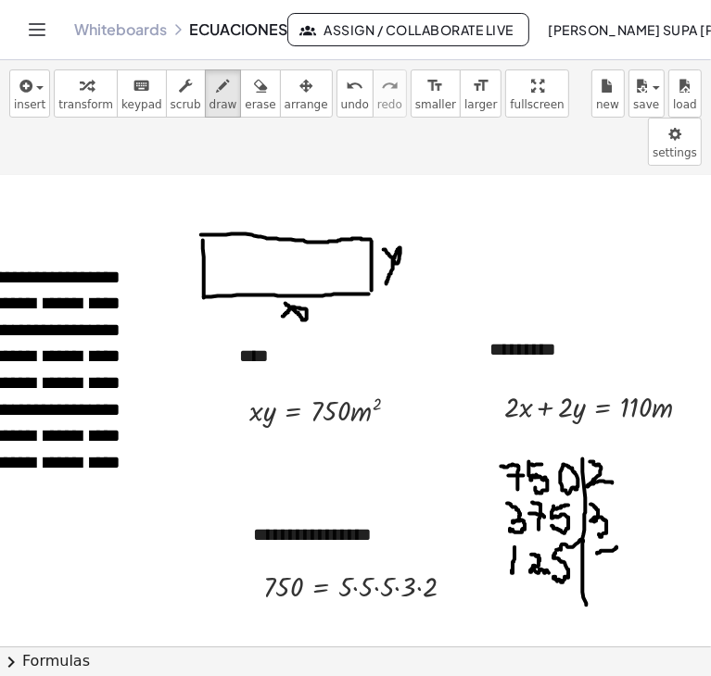
drag, startPoint x: 596, startPoint y: 504, endPoint x: 581, endPoint y: 522, distance: 23.0
drag, startPoint x: 600, startPoint y: 509, endPoint x: 603, endPoint y: 527, distance: 18.7
drag, startPoint x: 532, startPoint y: 538, endPoint x: 533, endPoint y: 553, distance: 14.9
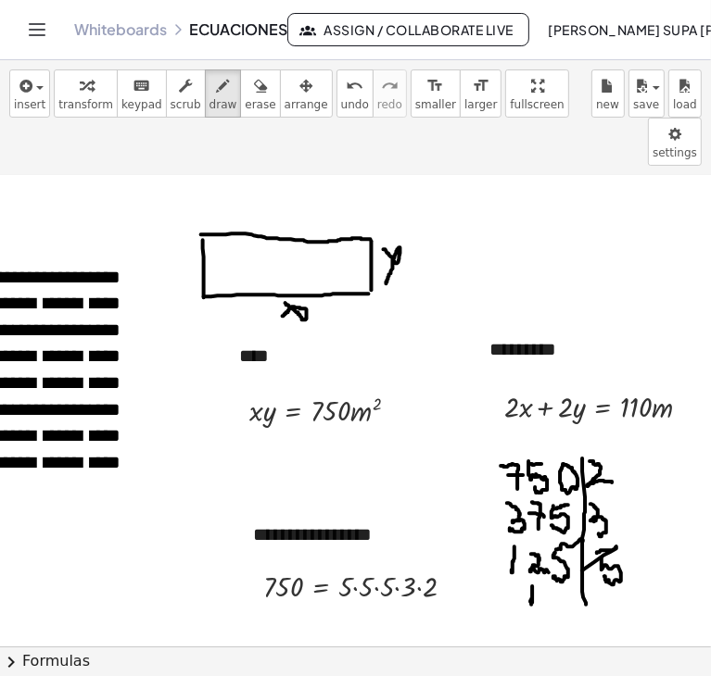
drag, startPoint x: 520, startPoint y: 537, endPoint x: 546, endPoint y: 557, distance: 32.4
drag, startPoint x: 559, startPoint y: 542, endPoint x: 571, endPoint y: 540, distance: 12.2
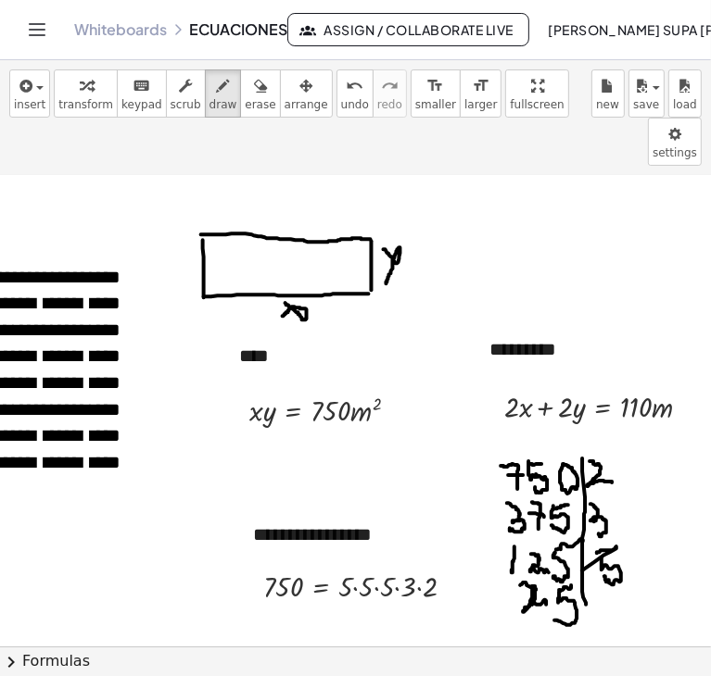
drag, startPoint x: 559, startPoint y: 544, endPoint x: 552, endPoint y: 572, distance: 28.5
drag, startPoint x: 600, startPoint y: 542, endPoint x: 614, endPoint y: 543, distance: 14.9
drag, startPoint x: 602, startPoint y: 544, endPoint x: 595, endPoint y: 562, distance: 20.0
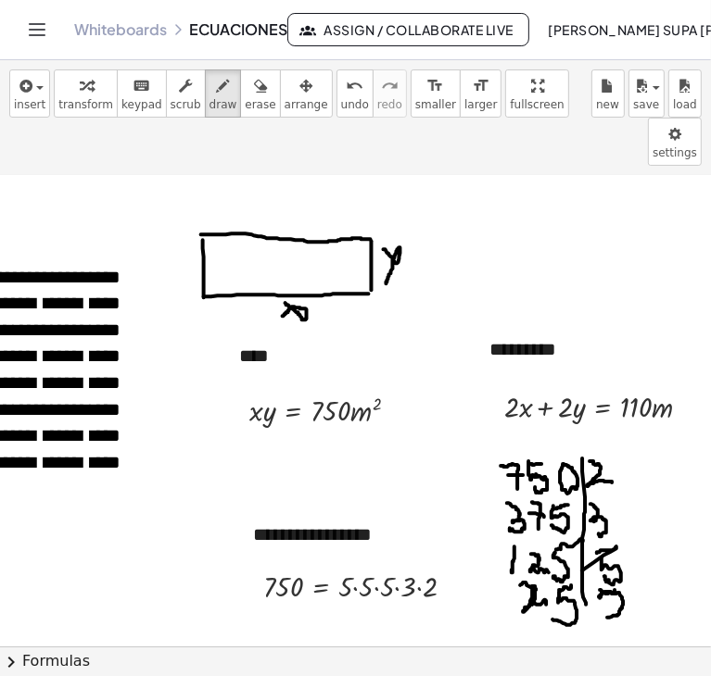
drag, startPoint x: 560, startPoint y: 579, endPoint x: 560, endPoint y: 594, distance: 14.8
drag, startPoint x: 613, startPoint y: 584, endPoint x: 622, endPoint y: 583, distance: 9.3
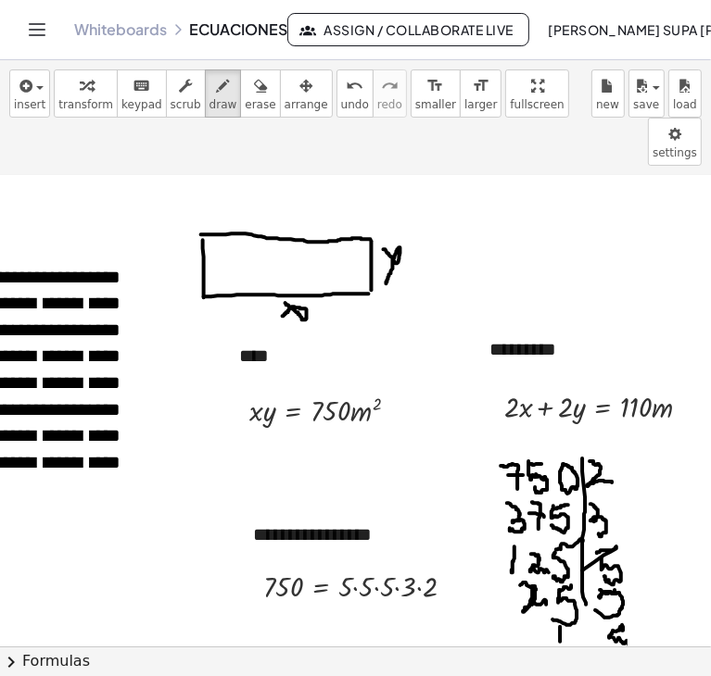
drag, startPoint x: 613, startPoint y: 583, endPoint x: 615, endPoint y: 612, distance: 28.9
click at [254, 76] on icon "button" at bounding box center [260, 86] width 13 height 22
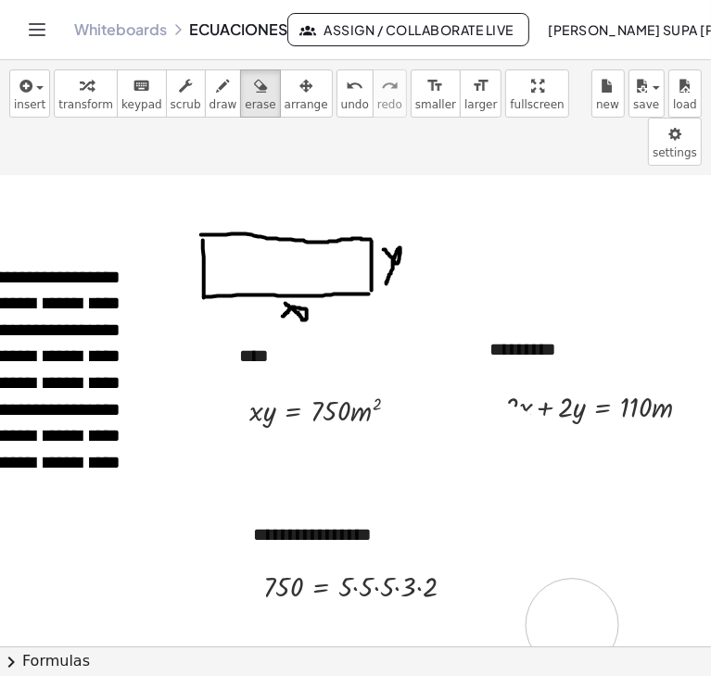
drag, startPoint x: 502, startPoint y: 402, endPoint x: 571, endPoint y: 575, distance: 185.5
click at [83, 85] on icon "button" at bounding box center [86, 86] width 13 height 22
click at [355, 565] on div at bounding box center [366, 585] width 225 height 41
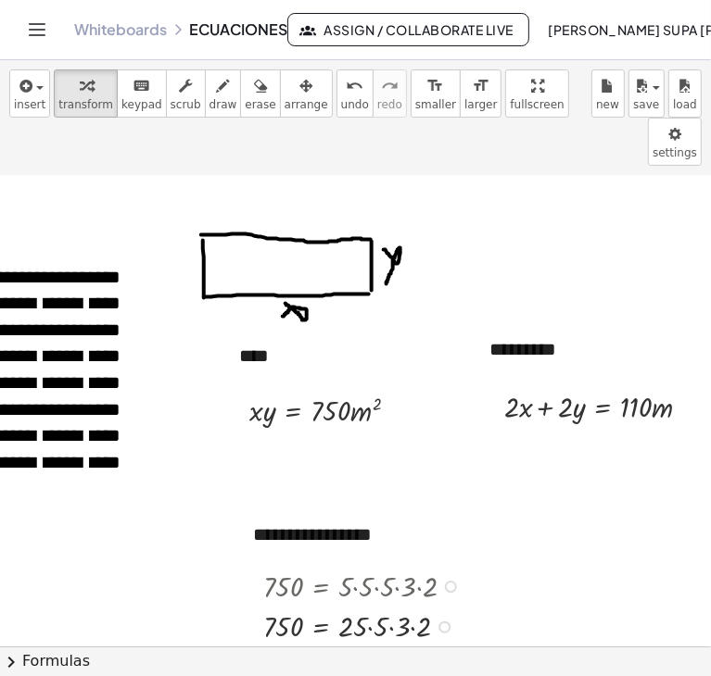
click at [393, 605] on div at bounding box center [366, 625] width 225 height 41
click at [402, 605] on div at bounding box center [366, 625] width 225 height 41
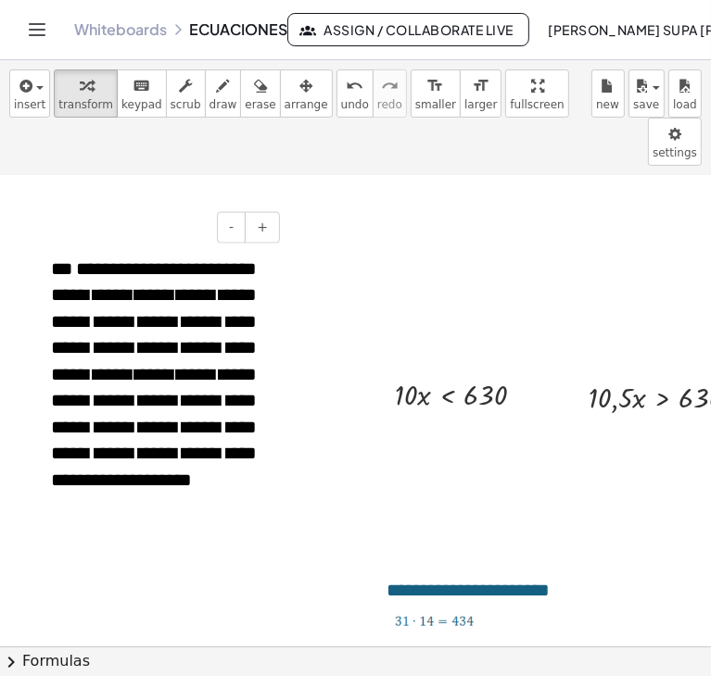
scroll to position [1423, 63]
drag, startPoint x: 52, startPoint y: 245, endPoint x: 242, endPoint y: 243, distance: 190.0
click at [242, 259] on span "**********" at bounding box center [154, 374] width 206 height 231
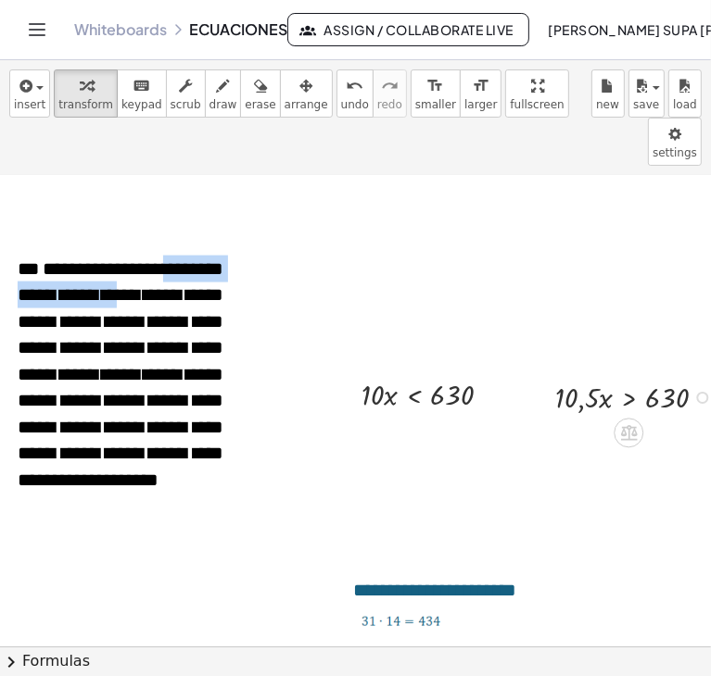
scroll to position [1423, 96]
drag, startPoint x: 371, startPoint y: 345, endPoint x: 455, endPoint y: 376, distance: 90.0
drag, startPoint x: 371, startPoint y: 385, endPoint x: 375, endPoint y: 412, distance: 27.3
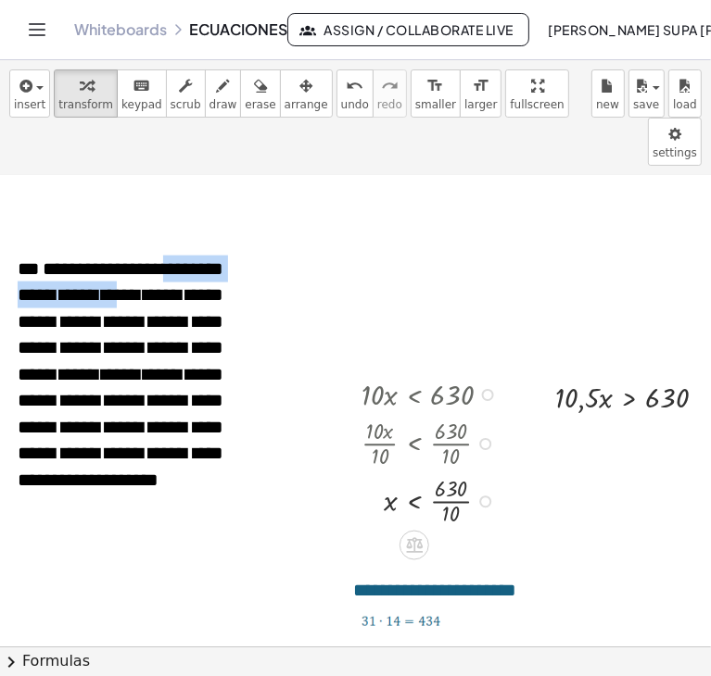
click at [487, 496] on div at bounding box center [485, 502] width 12 height 12
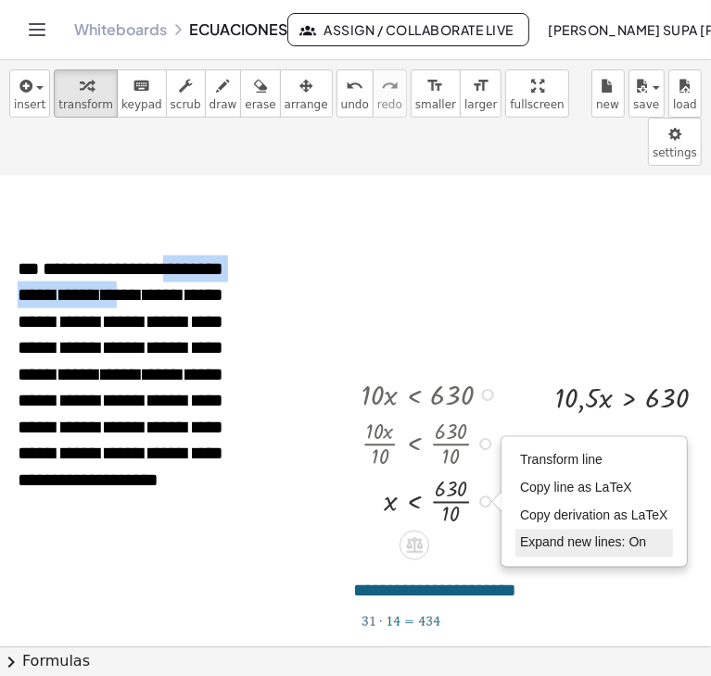
click at [550, 536] on span "Expand new lines: On" at bounding box center [583, 543] width 126 height 15
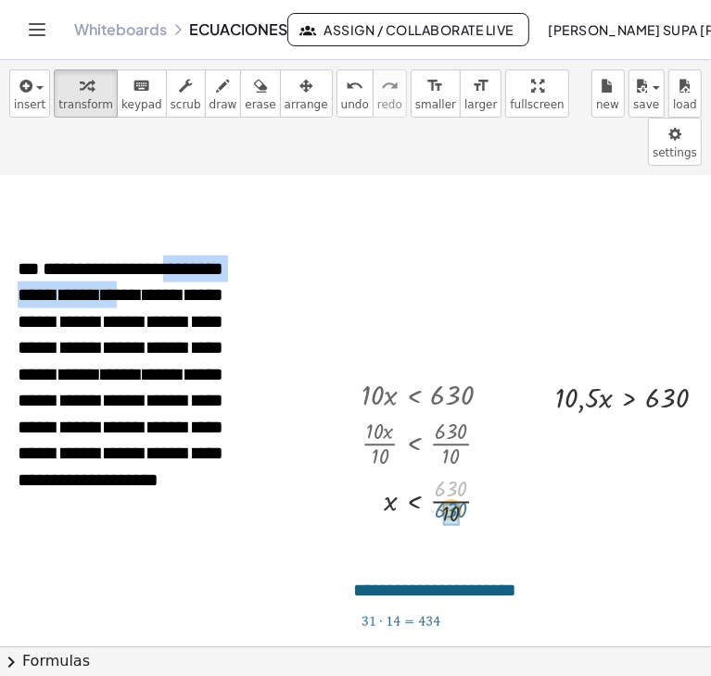
drag, startPoint x: 463, startPoint y: 442, endPoint x: 463, endPoint y: 465, distance: 23.2
click at [463, 472] on div at bounding box center [434, 500] width 164 height 57
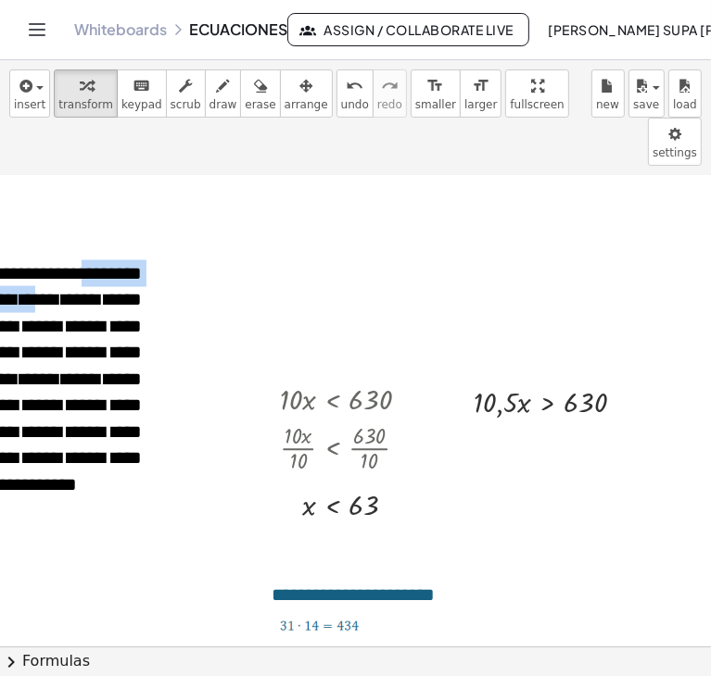
scroll to position [1419, 178]
drag, startPoint x: 478, startPoint y: 339, endPoint x: 509, endPoint y: 368, distance: 42.0
click at [509, 381] on div at bounding box center [556, 401] width 184 height 41
drag, startPoint x: 494, startPoint y: 354, endPoint x: 599, endPoint y: 394, distance: 112.0
click at [547, 403] on div "· x > 630 · 10,5 · 10,5 · · 10,5" at bounding box center [547, 403] width 0 height 0
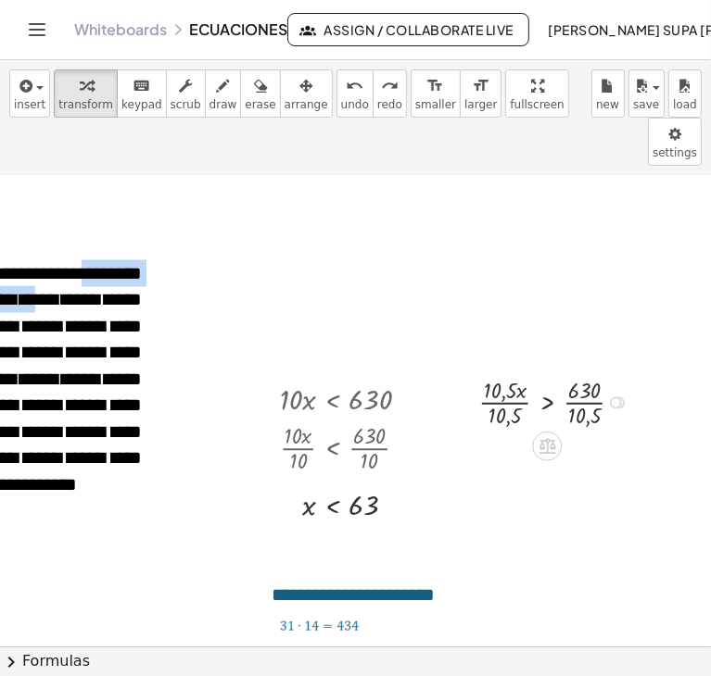
click at [547, 403] on div "· 10,5 · x · 10,5 > · 630 · 10,5" at bounding box center [547, 403] width 0 height 0
click at [619, 398] on div at bounding box center [616, 404] width 12 height 12
click at [662, 436] on span "Expand new lines: Off" at bounding box center [713, 443] width 126 height 15
drag, startPoint x: 498, startPoint y: 342, endPoint x: 501, endPoint y: 368, distance: 26.2
drag, startPoint x: 585, startPoint y: 426, endPoint x: 581, endPoint y: 397, distance: 29.9
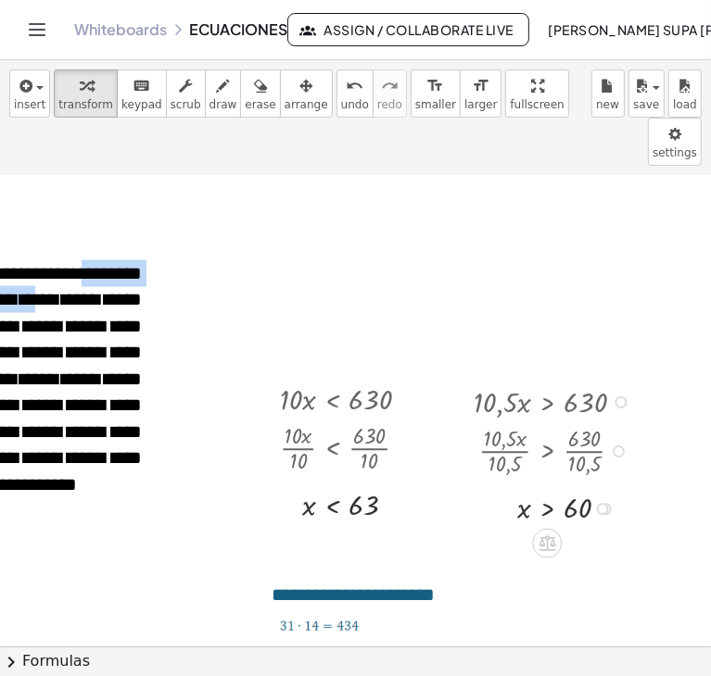
drag, startPoint x: 619, startPoint y: 355, endPoint x: 620, endPoint y: 414, distance: 59.3
click at [547, 452] on div "· 10,5 · x · 10,5 > · 630 · 10,5" at bounding box center [547, 452] width 0 height 0
click at [34, 98] on span "insert" at bounding box center [30, 104] width 32 height 13
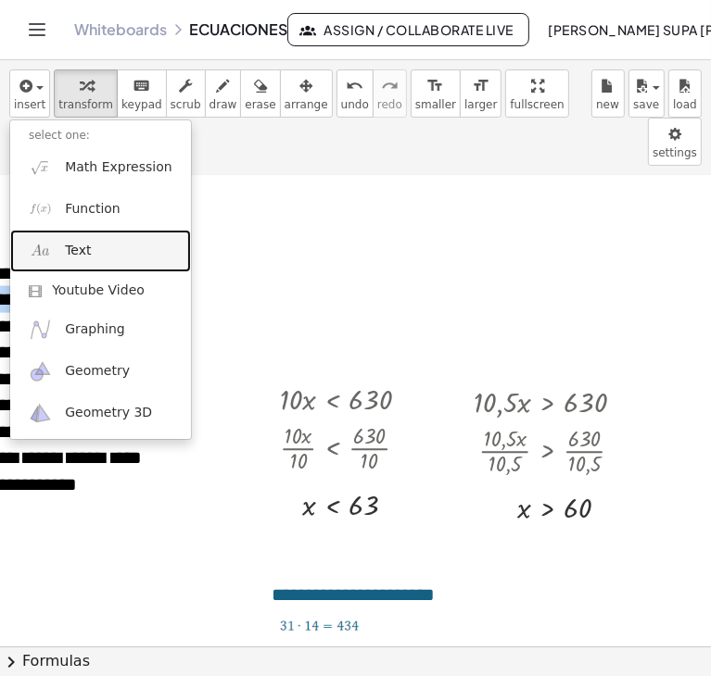
click at [96, 238] on link "Text" at bounding box center [100, 251] width 181 height 42
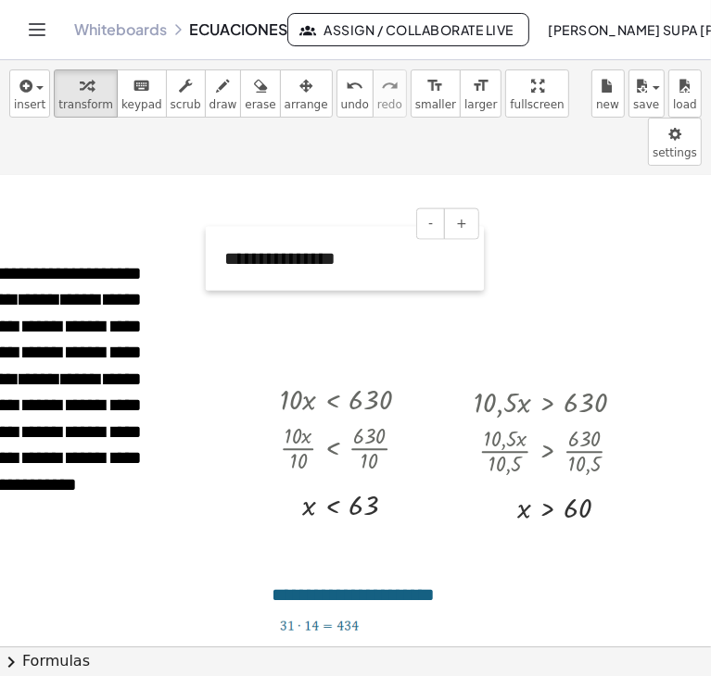
click at [207, 235] on div at bounding box center [215, 259] width 19 height 64
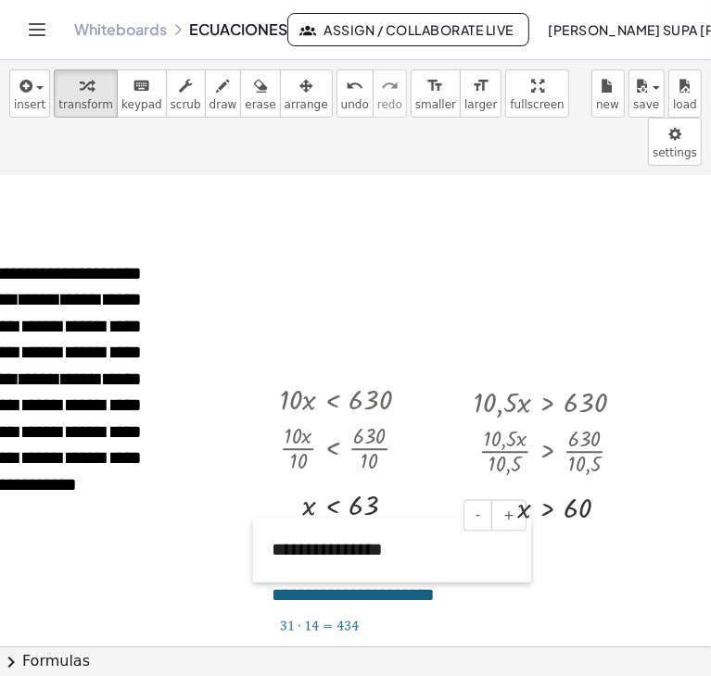
drag, startPoint x: 207, startPoint y: 235, endPoint x: 254, endPoint y: 528, distance: 296.6
click at [254, 528] on div at bounding box center [262, 551] width 19 height 64
click at [312, 520] on div "**********" at bounding box center [392, 552] width 278 height 64
drag, startPoint x: 374, startPoint y: 509, endPoint x: 266, endPoint y: 499, distance: 108.8
click at [266, 520] on div "**********" at bounding box center [392, 552] width 278 height 64
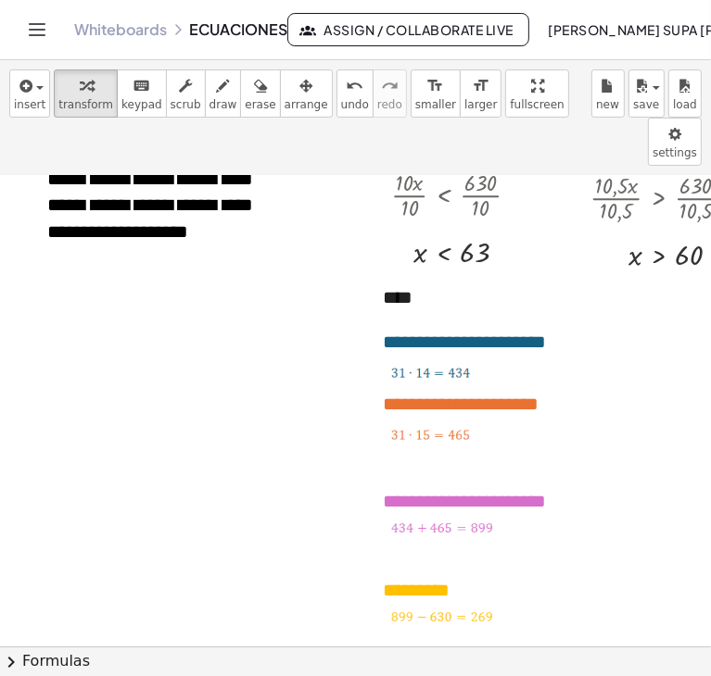
scroll to position [1672, 65]
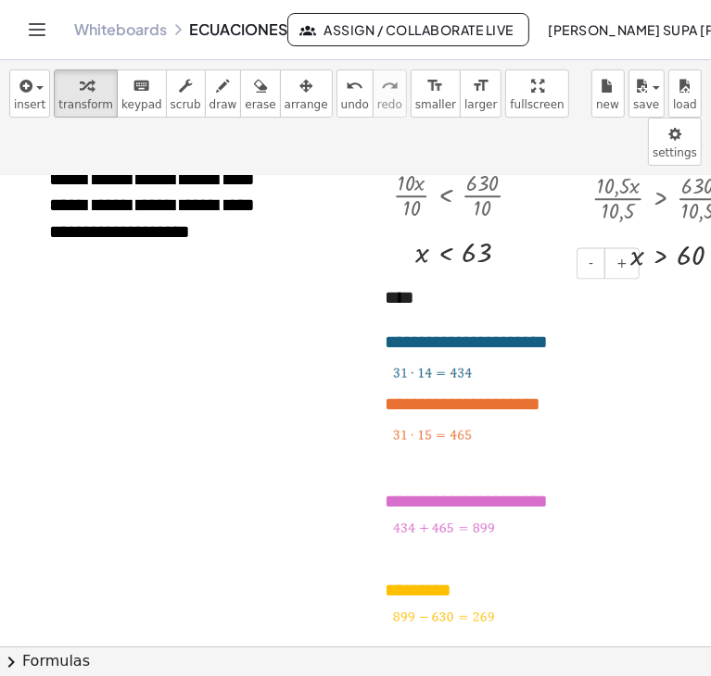
click at [397, 268] on div "****" at bounding box center [505, 299] width 278 height 64
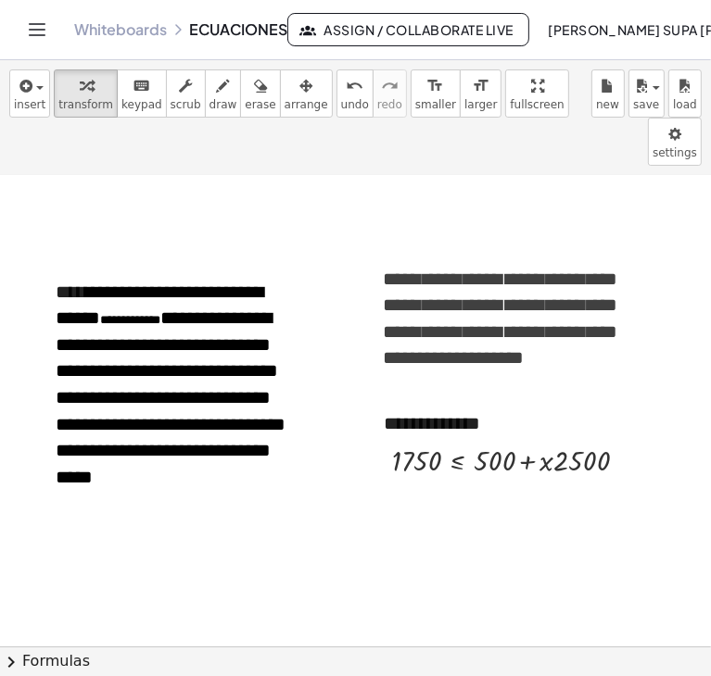
scroll to position [2354, 11]
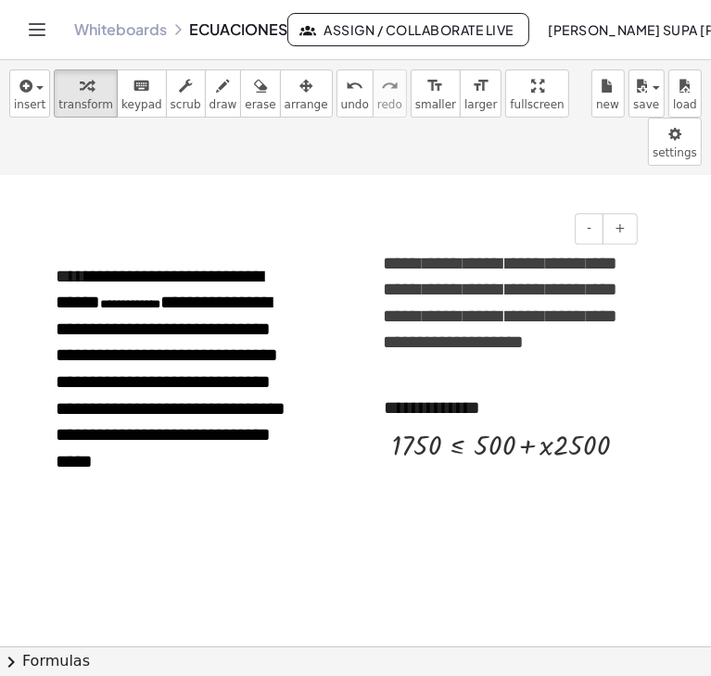
click at [393, 275] on span "**********" at bounding box center [500, 303] width 235 height 98
click at [492, 275] on span "**********" at bounding box center [500, 303] width 235 height 98
click at [605, 254] on span "**********" at bounding box center [500, 303] width 235 height 98
click at [572, 376] on div "**********" at bounding box center [504, 408] width 278 height 64
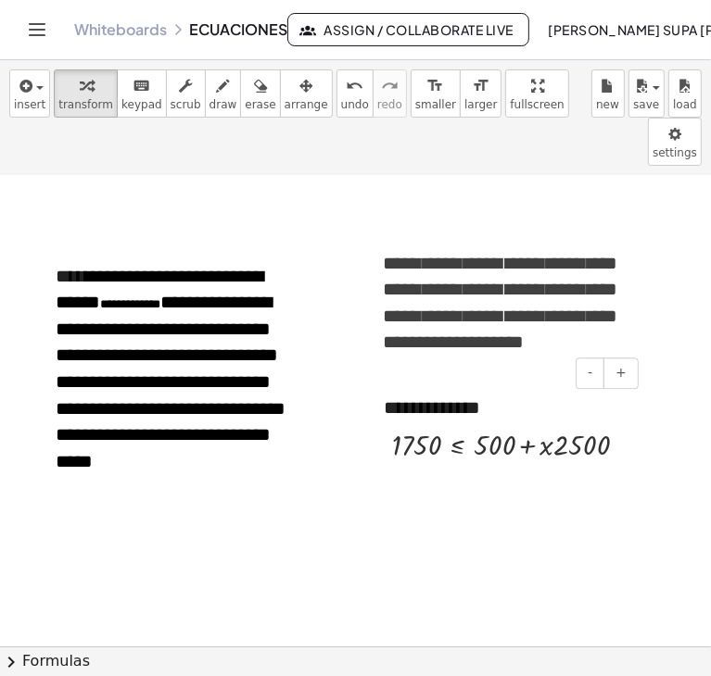
click at [398, 376] on div "**********" at bounding box center [504, 408] width 278 height 64
click at [474, 423] on div at bounding box center [517, 443] width 269 height 41
drag, startPoint x: 485, startPoint y: 401, endPoint x: 352, endPoint y: 401, distance: 132.5
click at [531, 423] on div at bounding box center [502, 443] width 423 height 41
click at [553, 439] on div at bounding box center [549, 445] width 12 height 12
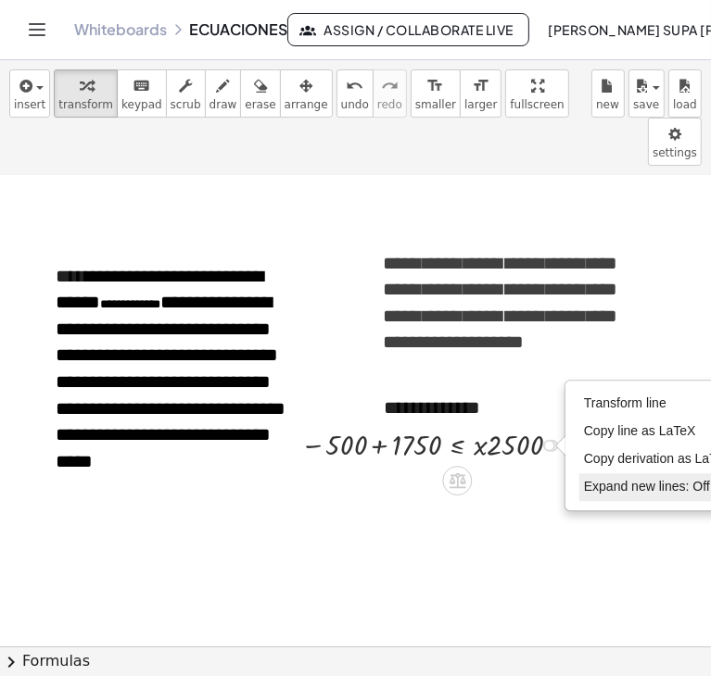
click at [601, 479] on span "Expand new lines: Off" at bounding box center [647, 486] width 126 height 15
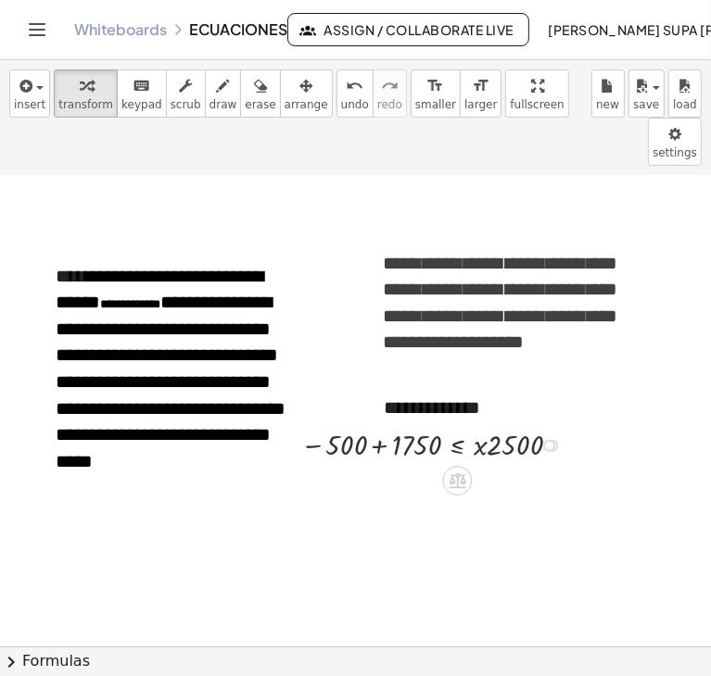
click at [374, 423] on div at bounding box center [435, 443] width 289 height 41
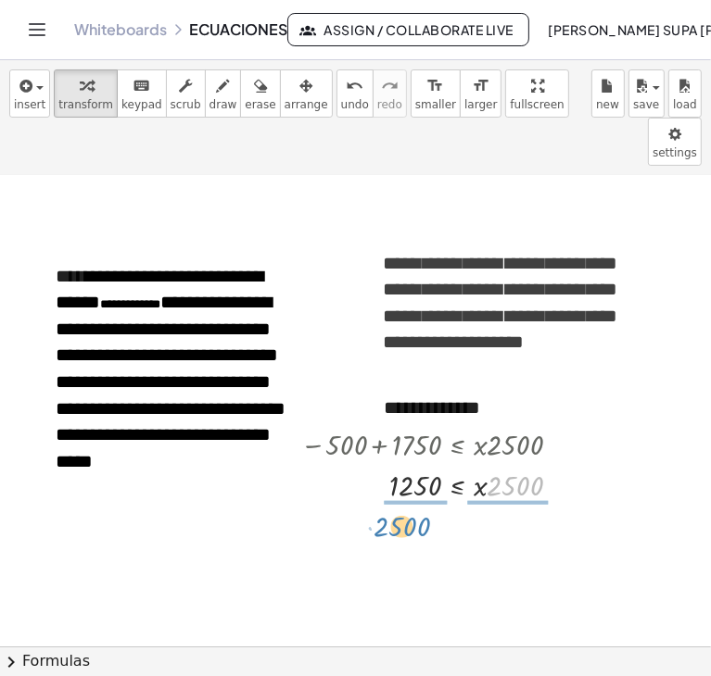
drag, startPoint x: 509, startPoint y: 446, endPoint x: 395, endPoint y: 486, distance: 121.0
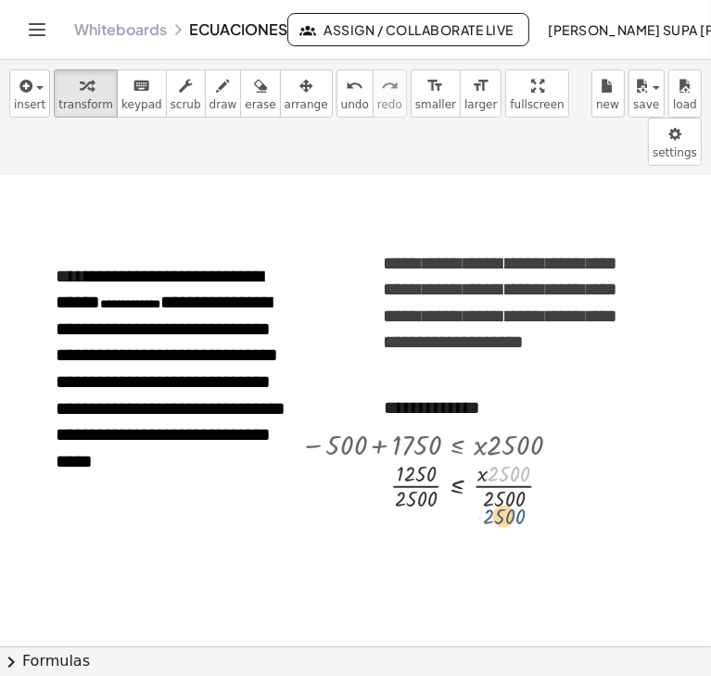
drag, startPoint x: 510, startPoint y: 427, endPoint x: 503, endPoint y: 472, distance: 44.9
drag, startPoint x: 502, startPoint y: 434, endPoint x: 501, endPoint y: 461, distance: 26.9
click at [501, 461] on div at bounding box center [435, 483] width 289 height 57
drag, startPoint x: 512, startPoint y: 416, endPoint x: 512, endPoint y: 439, distance: 23.2
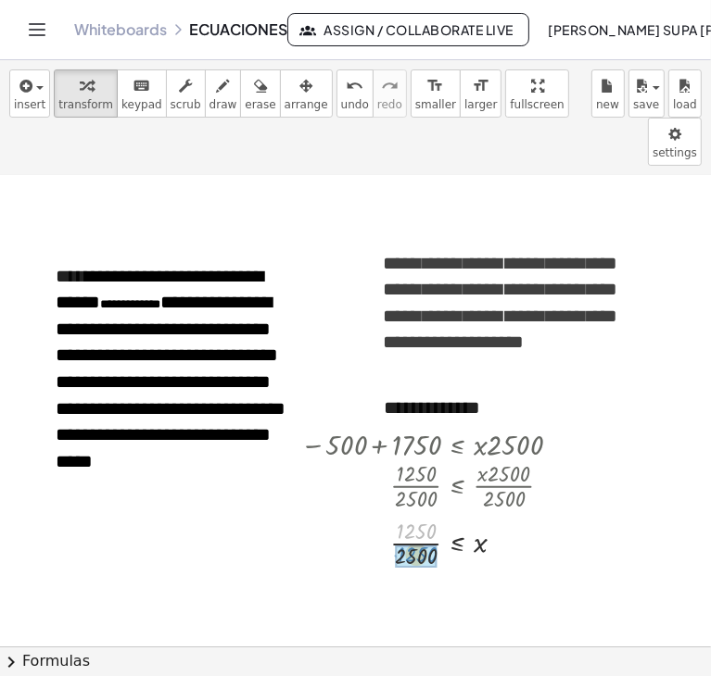
drag, startPoint x: 411, startPoint y: 483, endPoint x: 412, endPoint y: 509, distance: 26.0
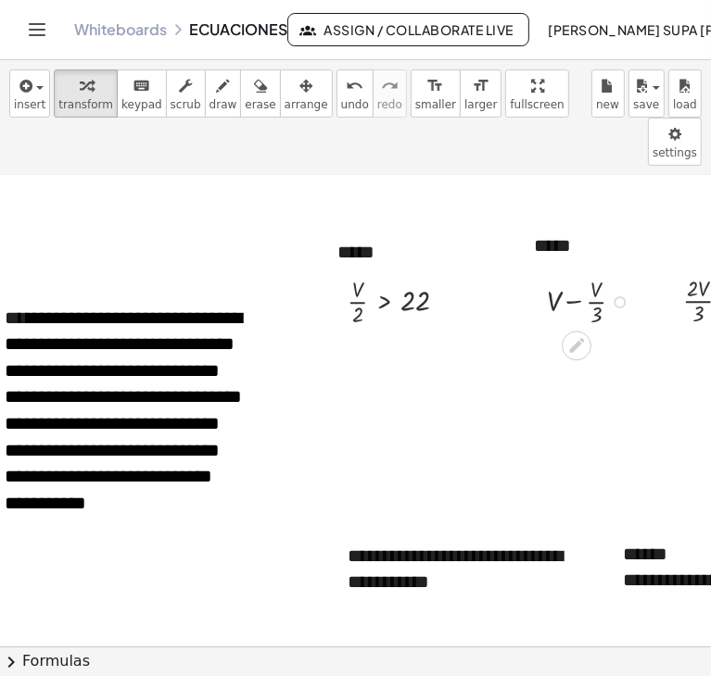
scroll to position [2787, 96]
drag, startPoint x: 594, startPoint y: 271, endPoint x: 541, endPoint y: 253, distance: 55.7
click at [541, 267] on div "· 3 + V − · V · 3" at bounding box center [576, 300] width 116 height 67
drag, startPoint x: 591, startPoint y: 269, endPoint x: 534, endPoint y: 254, distance: 59.3
click at [534, 267] on div "· 3 + V − · V · 3" at bounding box center [576, 300] width 116 height 67
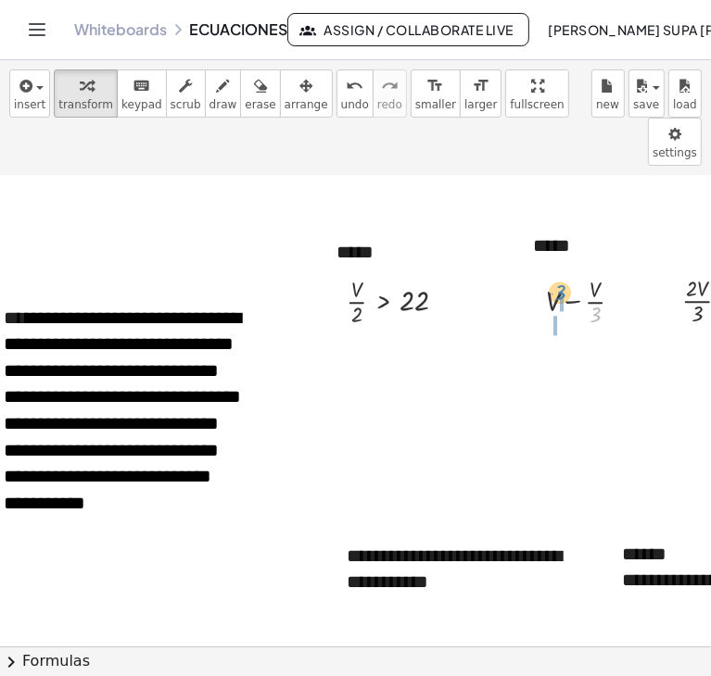
drag, startPoint x: 593, startPoint y: 261, endPoint x: 558, endPoint y: 239, distance: 41.6
click at [558, 272] on div at bounding box center [592, 300] width 110 height 57
click at [581, 329] on div at bounding box center [591, 357] width 127 height 57
click at [581, 329] on div at bounding box center [592, 357] width 111 height 57
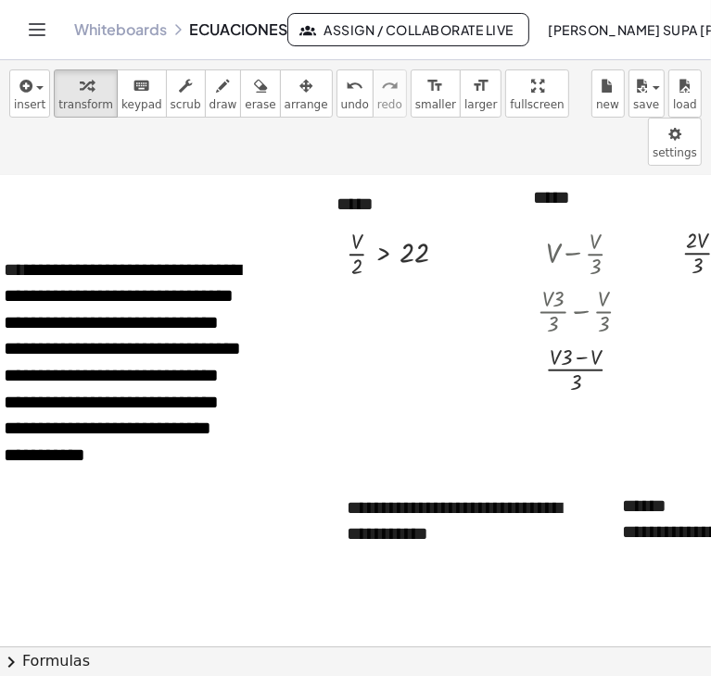
scroll to position [2837, 96]
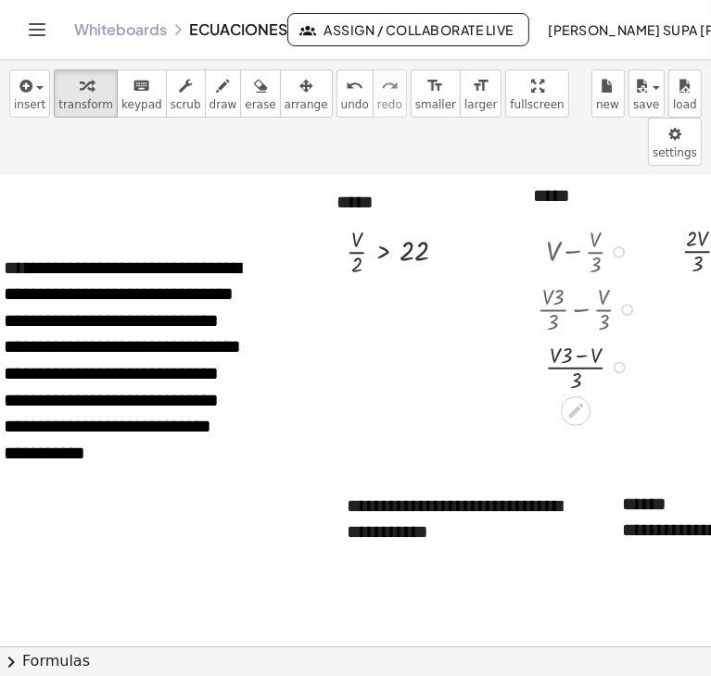
click at [581, 336] on div at bounding box center [591, 364] width 127 height 57
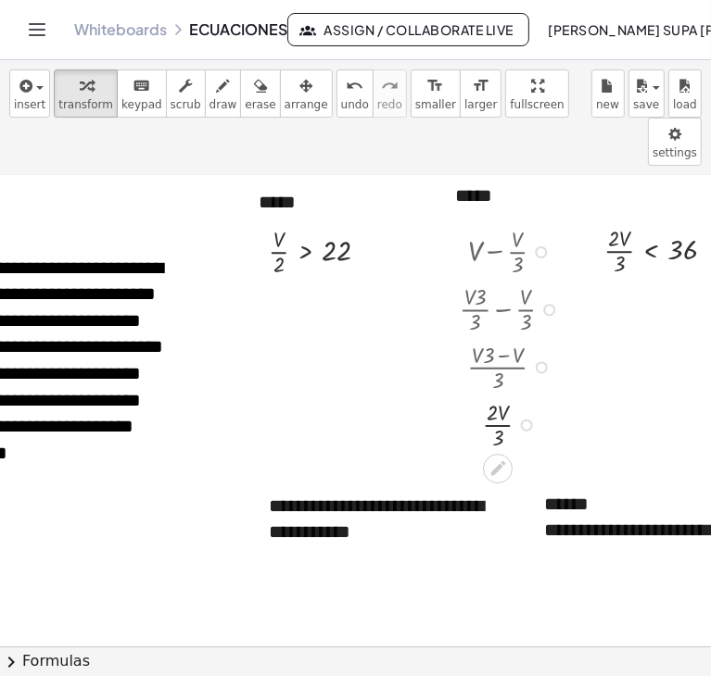
scroll to position [2837, 178]
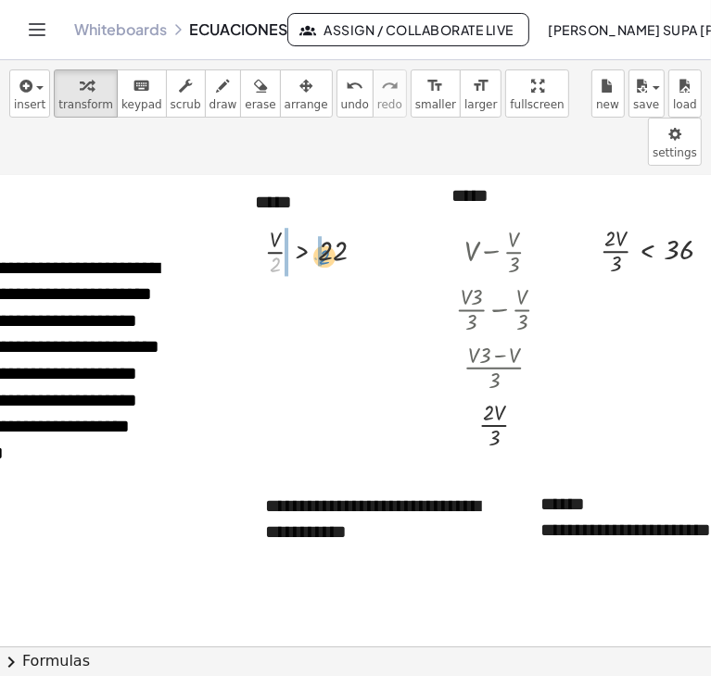
drag, startPoint x: 272, startPoint y: 219, endPoint x: 322, endPoint y: 210, distance: 50.7
click at [322, 221] on div at bounding box center [322, 249] width 133 height 57
drag, startPoint x: 282, startPoint y: 256, endPoint x: 261, endPoint y: 271, distance: 25.2
click at [261, 279] on div at bounding box center [321, 307] width 175 height 57
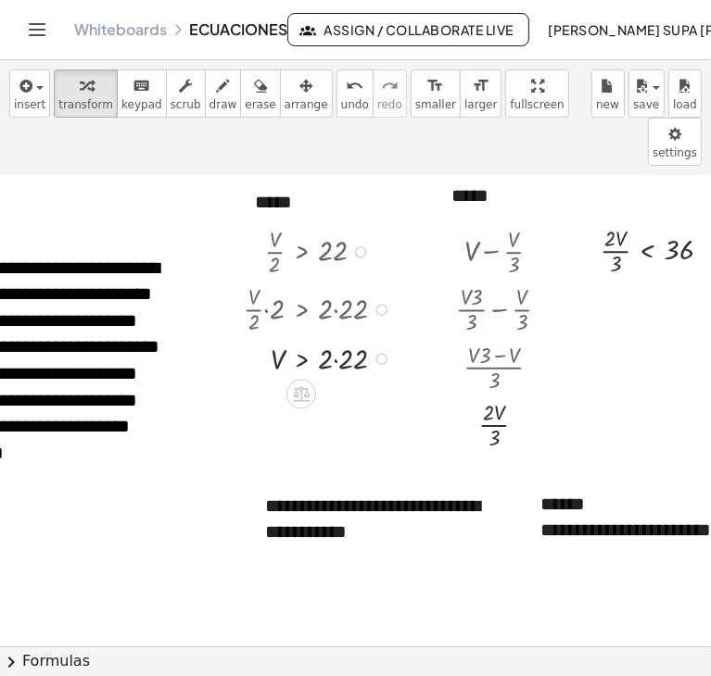
click at [334, 336] on div at bounding box center [321, 356] width 175 height 41
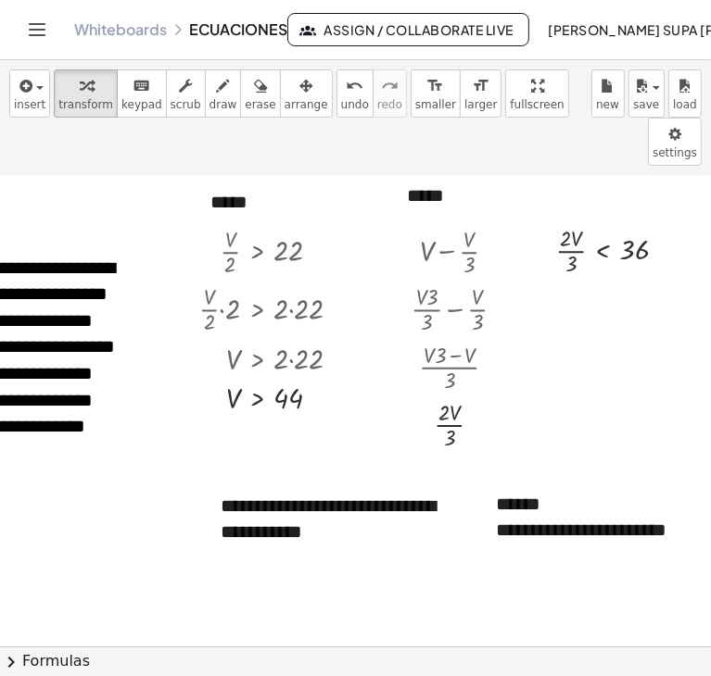
scroll to position [2837, 230]
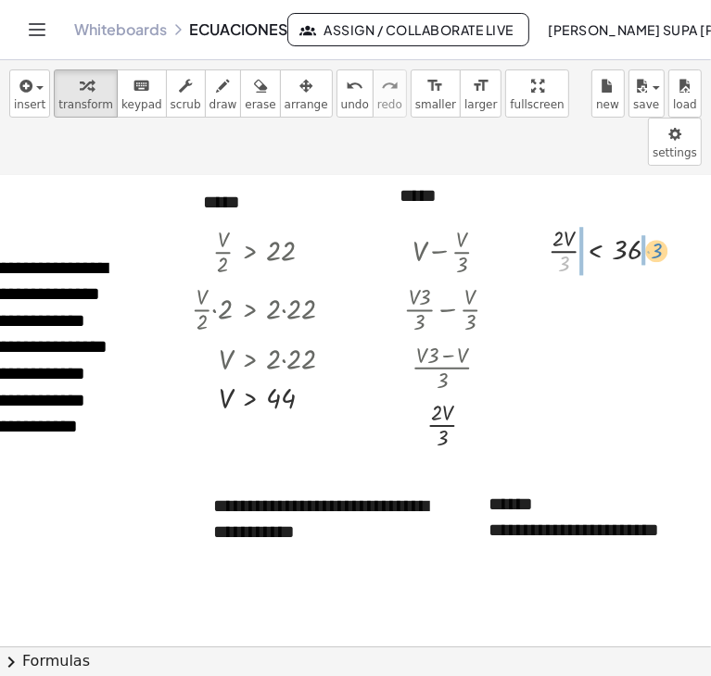
drag, startPoint x: 563, startPoint y: 219, endPoint x: 652, endPoint y: 204, distance: 90.2
click at [652, 221] on div at bounding box center [611, 249] width 145 height 57
click at [643, 221] on div at bounding box center [611, 249] width 187 height 57
drag, startPoint x: 575, startPoint y: 205, endPoint x: 549, endPoint y: 217, distance: 27.8
click at [549, 221] on div at bounding box center [605, 249] width 174 height 57
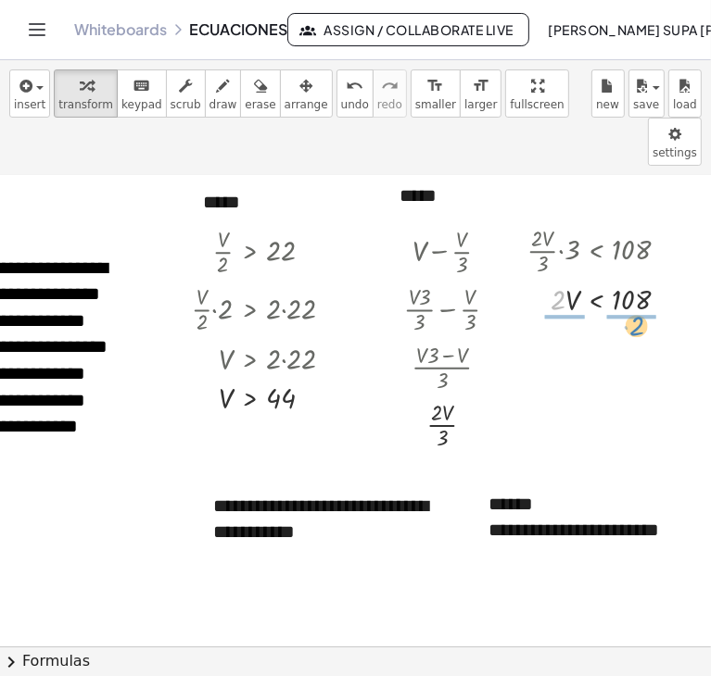
drag, startPoint x: 556, startPoint y: 260, endPoint x: 635, endPoint y: 286, distance: 82.9
drag, startPoint x: 561, startPoint y: 237, endPoint x: 570, endPoint y: 259, distance: 24.1
click at [570, 270] on div at bounding box center [605, 298] width 174 height 57
drag, startPoint x: 636, startPoint y: 237, endPoint x: 636, endPoint y: 260, distance: 23.2
click at [636, 270] on div at bounding box center [605, 298] width 174 height 57
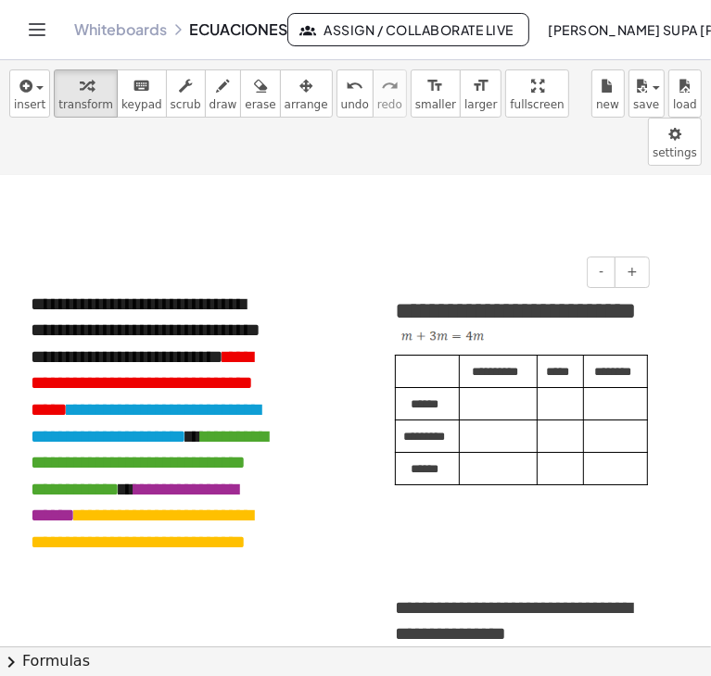
scroll to position [3362, 67]
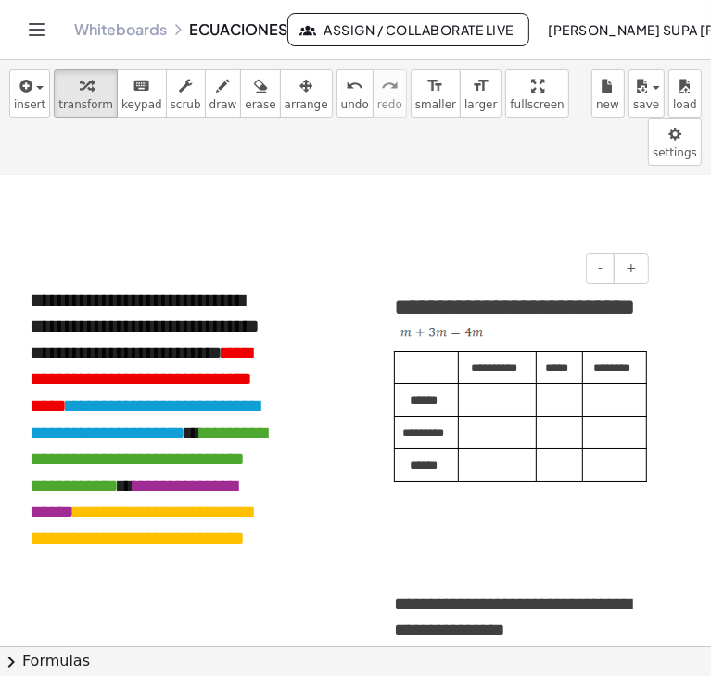
click at [556, 390] on p at bounding box center [556, 398] width 26 height 26
click at [589, 422] on p at bounding box center [611, 434] width 44 height 26
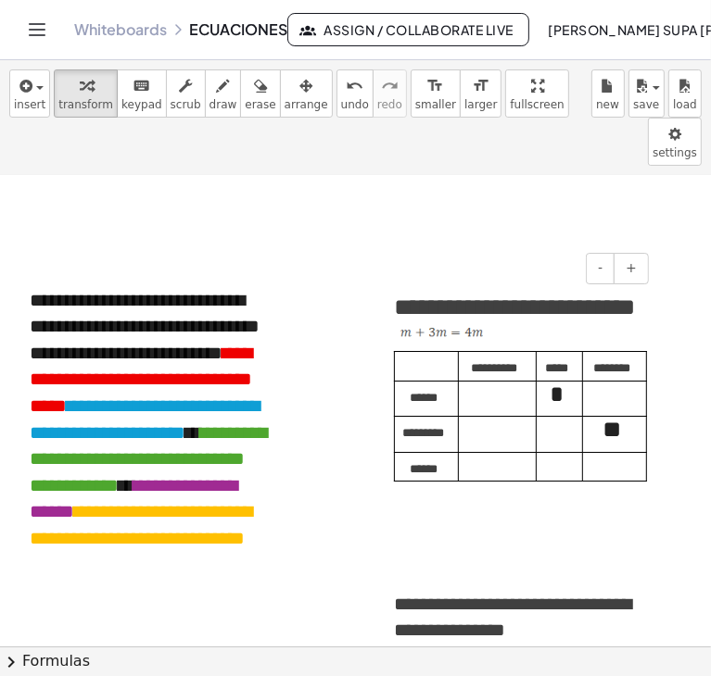
click at [481, 452] on td at bounding box center [498, 467] width 78 height 30
click at [486, 429] on p at bounding box center [493, 430] width 57 height 26
click at [553, 423] on p at bounding box center [556, 430] width 26 height 26
click at [492, 460] on p at bounding box center [493, 466] width 57 height 26
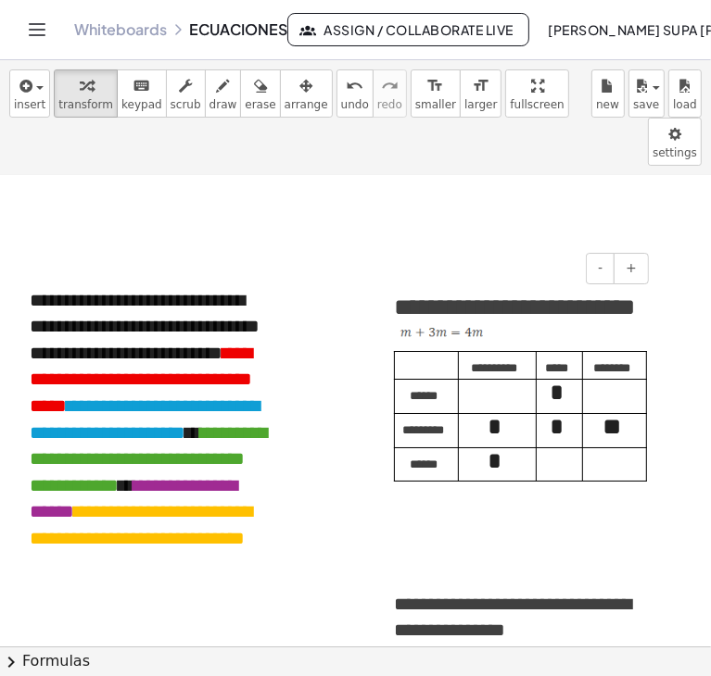
click at [609, 392] on p at bounding box center [611, 393] width 44 height 26
click at [621, 461] on p at bounding box center [611, 461] width 44 height 26
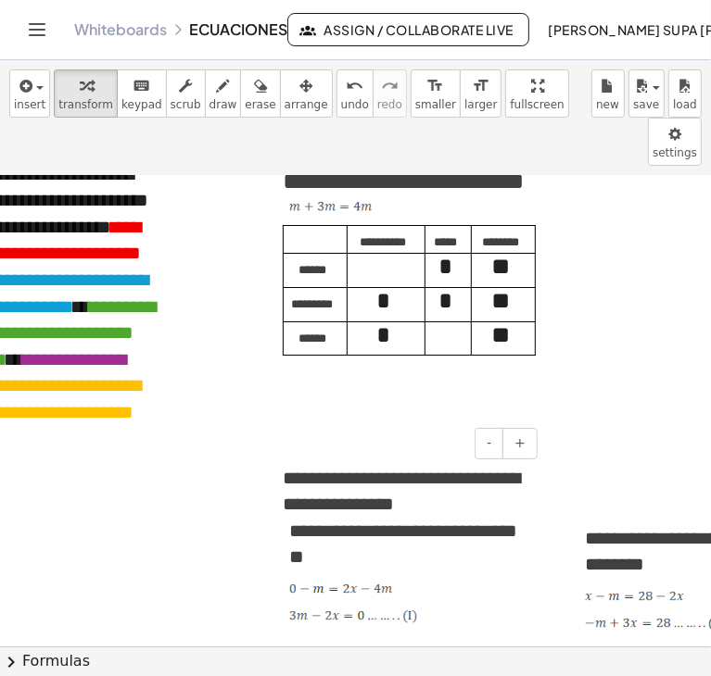
scroll to position [3488, 181]
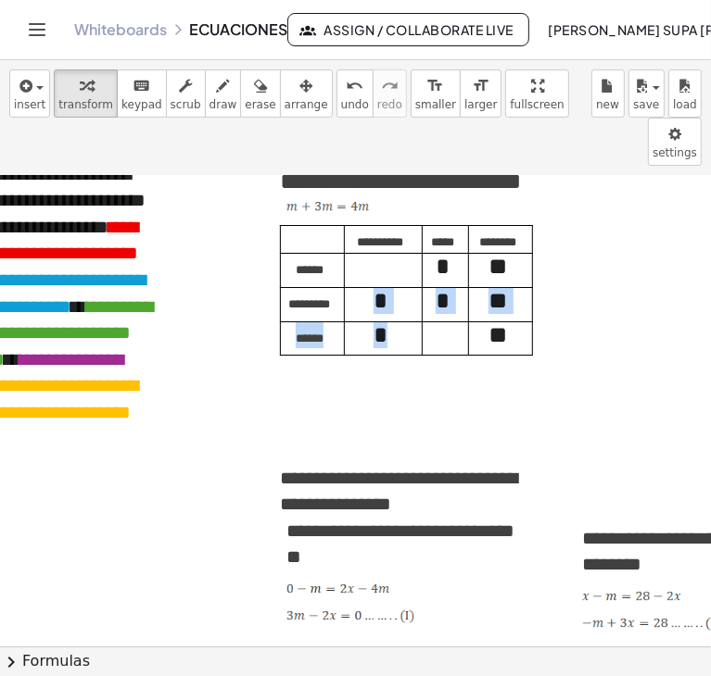
drag, startPoint x: 371, startPoint y: 291, endPoint x: 387, endPoint y: 320, distance: 33.2
click at [387, 320] on tbody "**********" at bounding box center [407, 290] width 252 height 131
click at [396, 349] on div "**********" at bounding box center [400, 295] width 278 height 301
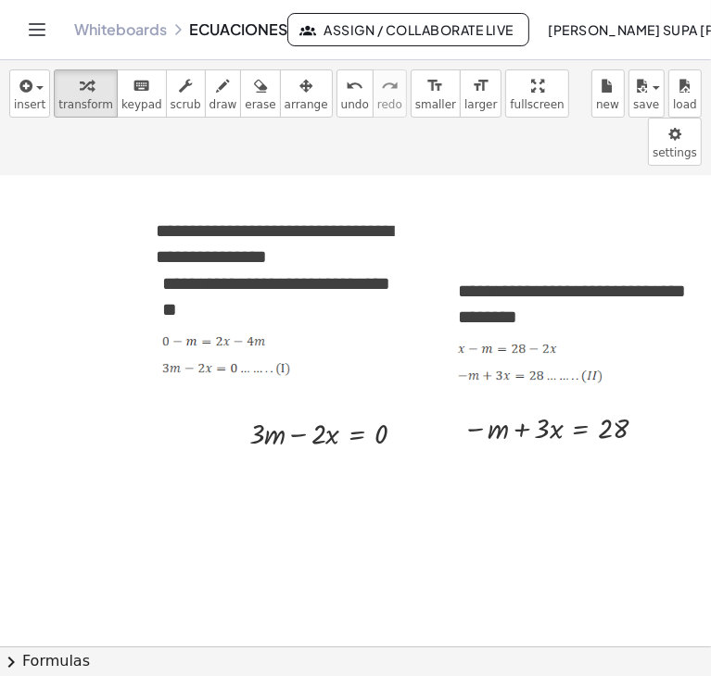
scroll to position [3802, 319]
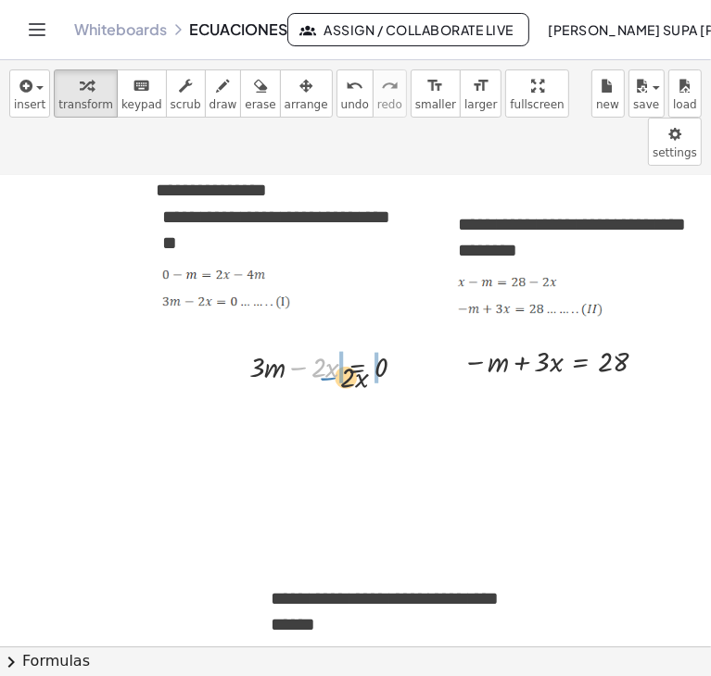
drag, startPoint x: 287, startPoint y: 320, endPoint x: 331, endPoint y: 335, distance: 46.0
click at [331, 346] on div at bounding box center [335, 366] width 190 height 41
click at [288, 346] on div at bounding box center [315, 366] width 259 height 41
drag, startPoint x: 400, startPoint y: 319, endPoint x: 407, endPoint y: 360, distance: 42.2
click at [357, 398] on div "· 3 · m = · 2 · x" at bounding box center [357, 398] width 0 height 0
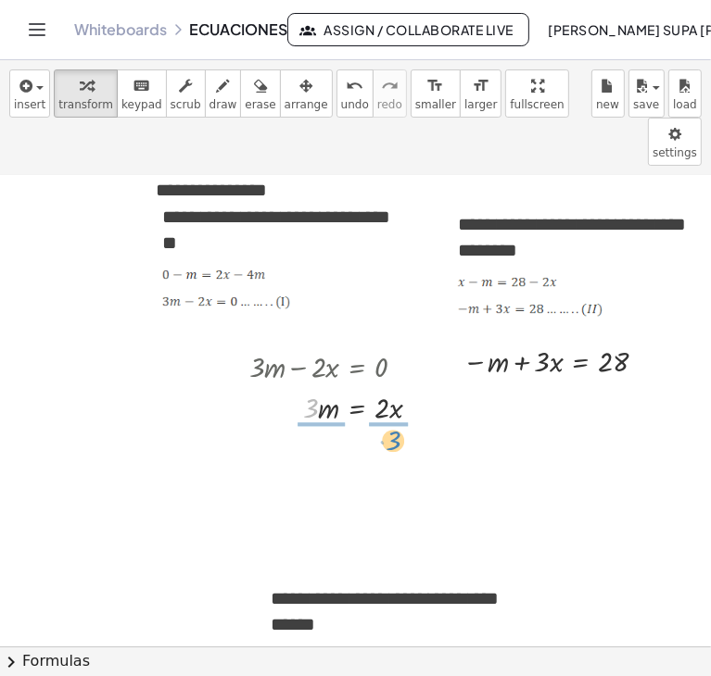
drag, startPoint x: 299, startPoint y: 360, endPoint x: 380, endPoint y: 391, distance: 86.2
drag, startPoint x: 300, startPoint y: 396, endPoint x: 313, endPoint y: 425, distance: 32.4
click at [313, 426] on div at bounding box center [343, 454] width 207 height 57
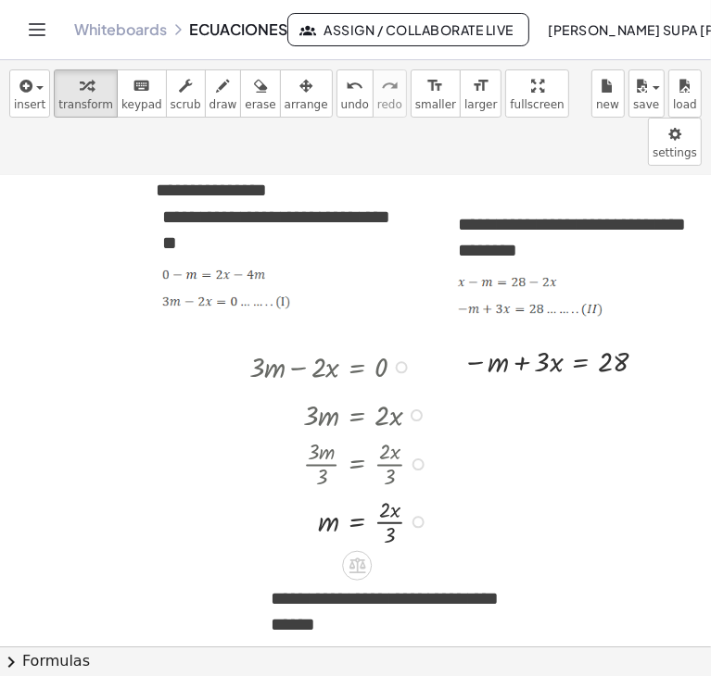
click at [357, 523] on div "m = · 2 · x · 3" at bounding box center [357, 523] width 0 height 0
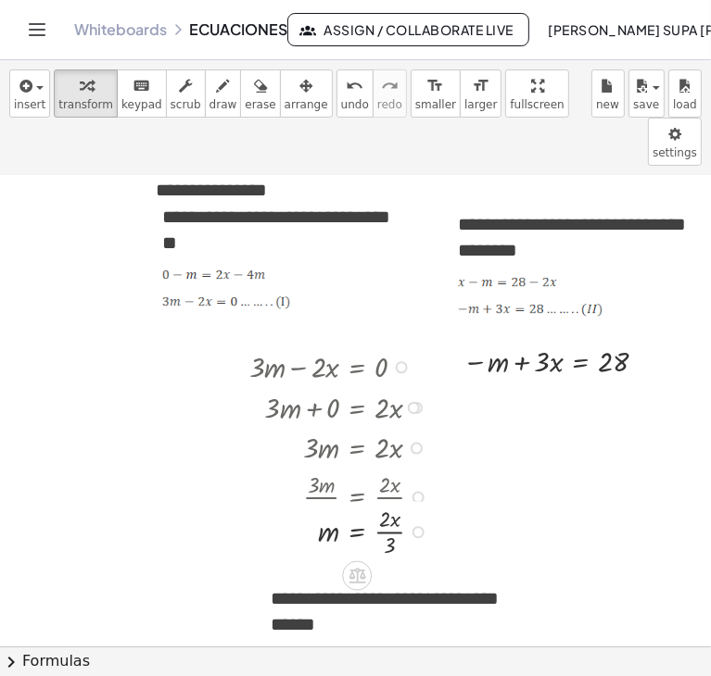
drag, startPoint x: 404, startPoint y: 444, endPoint x: 408, endPoint y: 486, distance: 41.9
click at [357, 533] on div "m = · 2 · x · 3" at bounding box center [357, 533] width 0 height 0
drag, startPoint x: 405, startPoint y: 509, endPoint x: 408, endPoint y: 496, distance: 13.3
click at [412, 537] on div at bounding box center [418, 543] width 12 height 12
click at [375, 524] on div at bounding box center [343, 552] width 207 height 57
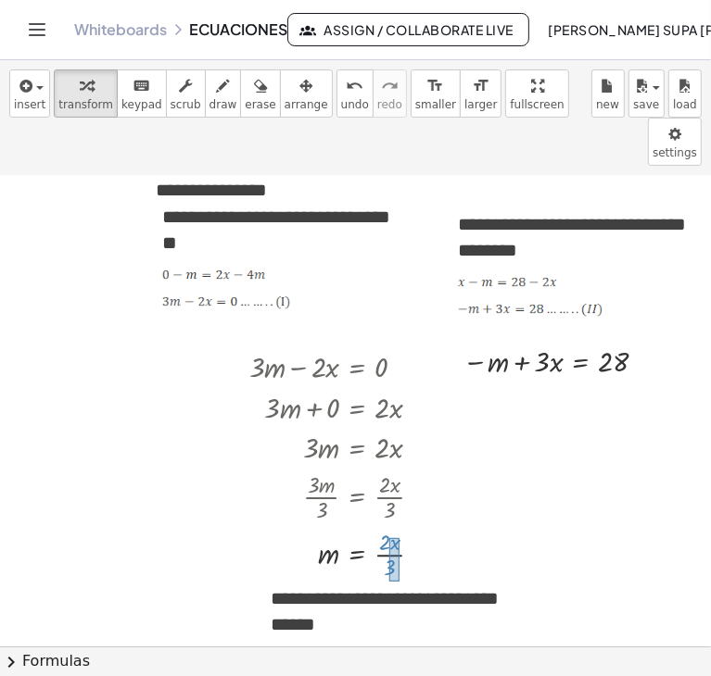
drag, startPoint x: 375, startPoint y: 489, endPoint x: 385, endPoint y: 533, distance: 44.7
click at [385, 533] on div at bounding box center [343, 552] width 207 height 57
drag, startPoint x: 374, startPoint y: 512, endPoint x: 482, endPoint y: 320, distance: 220.7
drag, startPoint x: 619, startPoint y: 316, endPoint x: 619, endPoint y: 334, distance: 17.6
click at [581, 369] on div "− + · 3 · x = 28 · 2 · x · 3" at bounding box center [581, 369] width 0 height 0
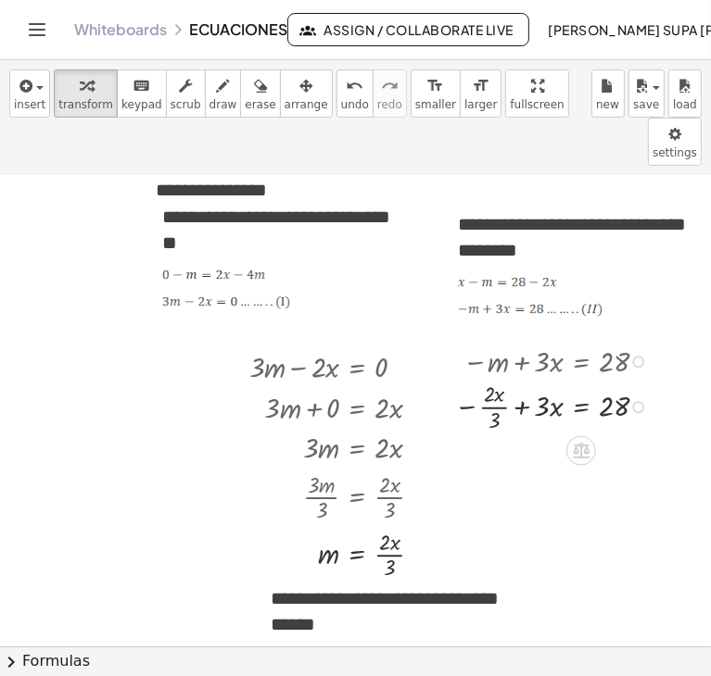
drag, startPoint x: 620, startPoint y: 309, endPoint x: 623, endPoint y: 364, distance: 55.7
click at [581, 408] on div "− + · 3 · x = 28 · 2 · x · 3" at bounding box center [581, 408] width 0 height 0
drag, startPoint x: 477, startPoint y: 375, endPoint x: 526, endPoint y: 355, distance: 53.2
click at [526, 380] on div at bounding box center [555, 408] width 221 height 57
click at [515, 380] on div at bounding box center [545, 408] width 239 height 57
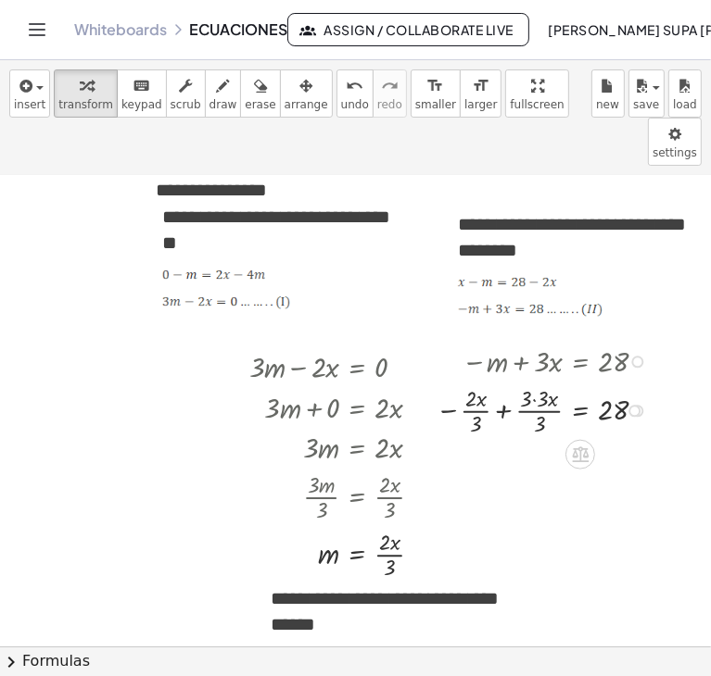
click at [523, 380] on div at bounding box center [545, 408] width 239 height 57
click at [523, 380] on div at bounding box center [555, 408] width 221 height 57
click at [506, 380] on div at bounding box center [555, 408] width 221 height 57
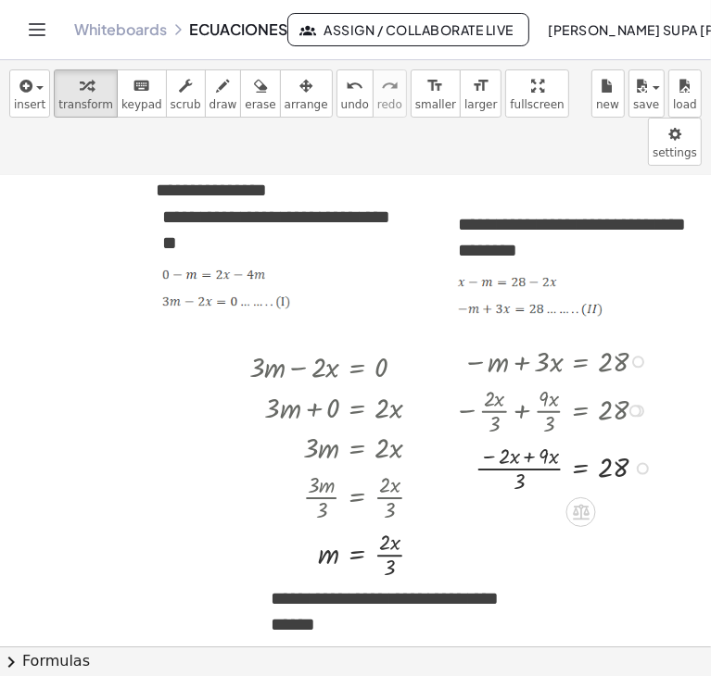
click at [515, 438] on div at bounding box center [558, 466] width 226 height 57
drag, startPoint x: 537, startPoint y: 436, endPoint x: 631, endPoint y: 420, distance: 94.9
click at [631, 438] on div at bounding box center [558, 466] width 226 height 57
drag, startPoint x: 540, startPoint y: 423, endPoint x: 512, endPoint y: 438, distance: 32.0
click at [617, 447] on div at bounding box center [568, 467] width 247 height 41
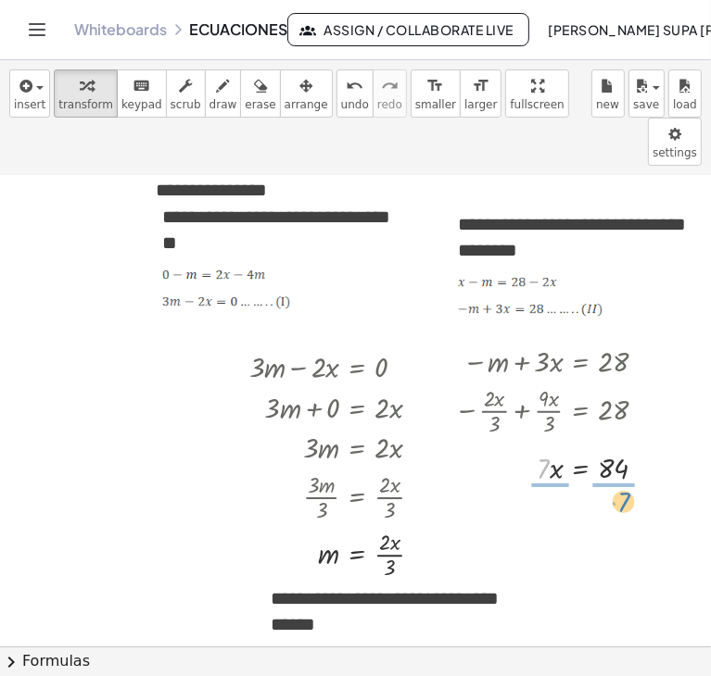
drag, startPoint x: 533, startPoint y: 416, endPoint x: 611, endPoint y: 449, distance: 84.7
drag, startPoint x: 531, startPoint y: 411, endPoint x: 533, endPoint y: 433, distance: 21.4
drag, startPoint x: 609, startPoint y: 402, endPoint x: 609, endPoint y: 427, distance: 25.0
click at [609, 438] on div at bounding box center [558, 466] width 227 height 57
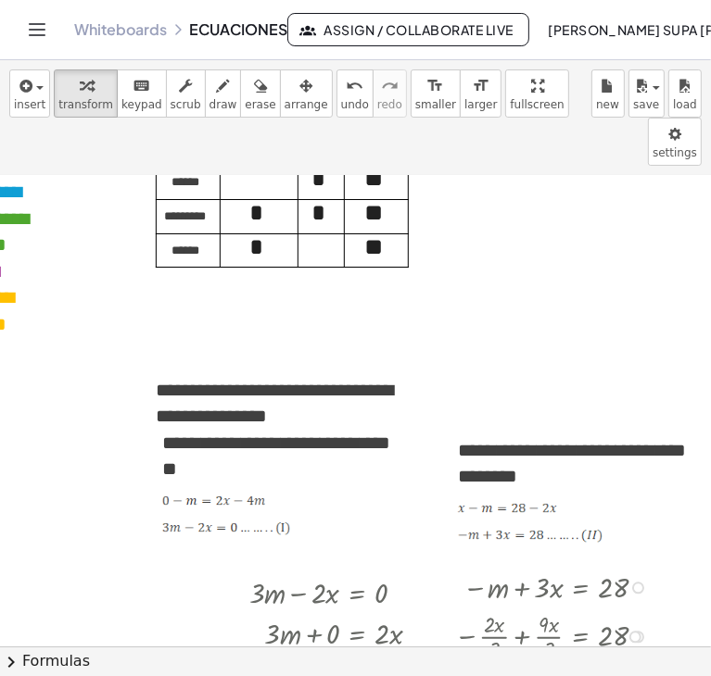
scroll to position [3575, 306]
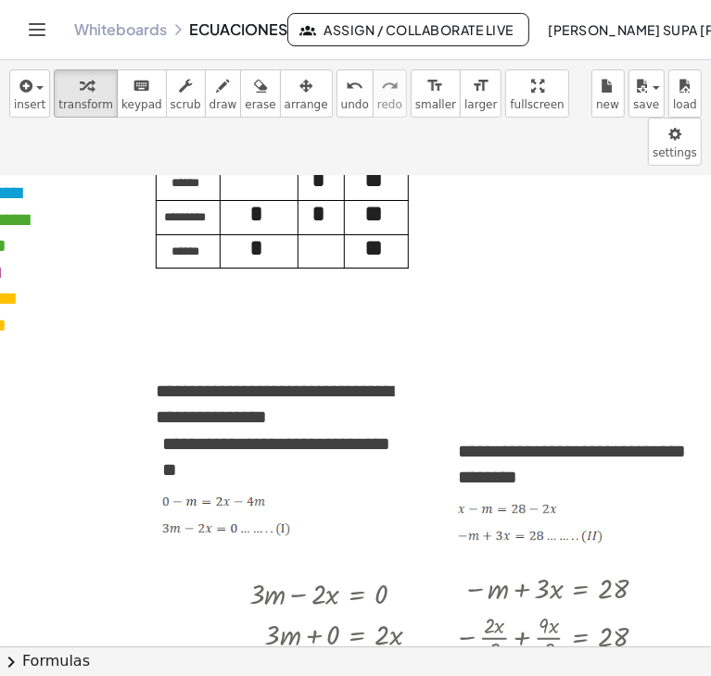
click at [391, 208] on p "**" at bounding box center [373, 217] width 44 height 32
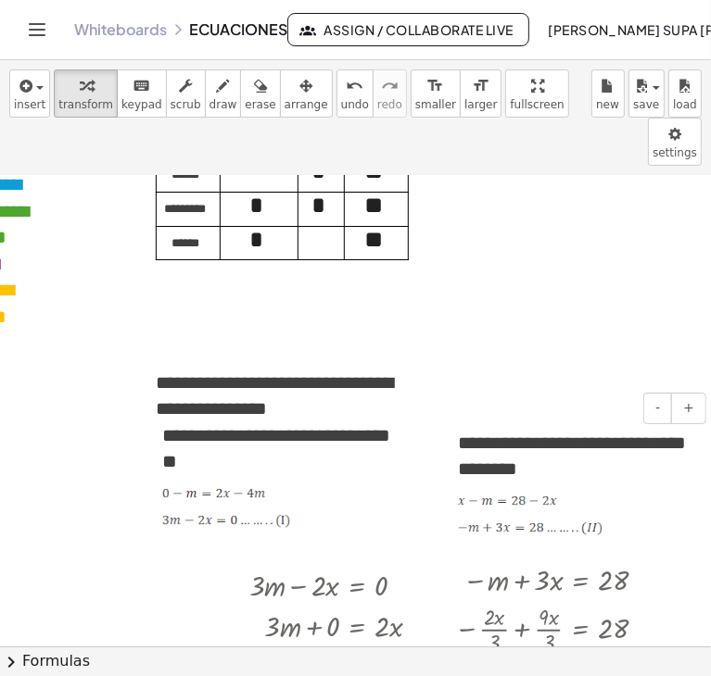
scroll to position [3644, 306]
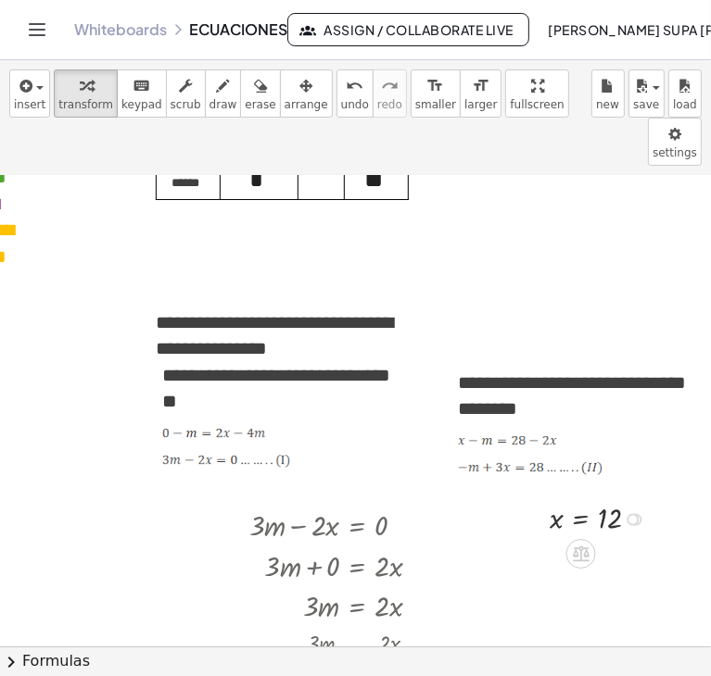
drag, startPoint x: 631, startPoint y: 577, endPoint x: 570, endPoint y: 338, distance: 246.8
click at [570, 373] on span "**********" at bounding box center [572, 395] width 228 height 45
drag, startPoint x: 635, startPoint y: 471, endPoint x: 540, endPoint y: 210, distance: 277.0
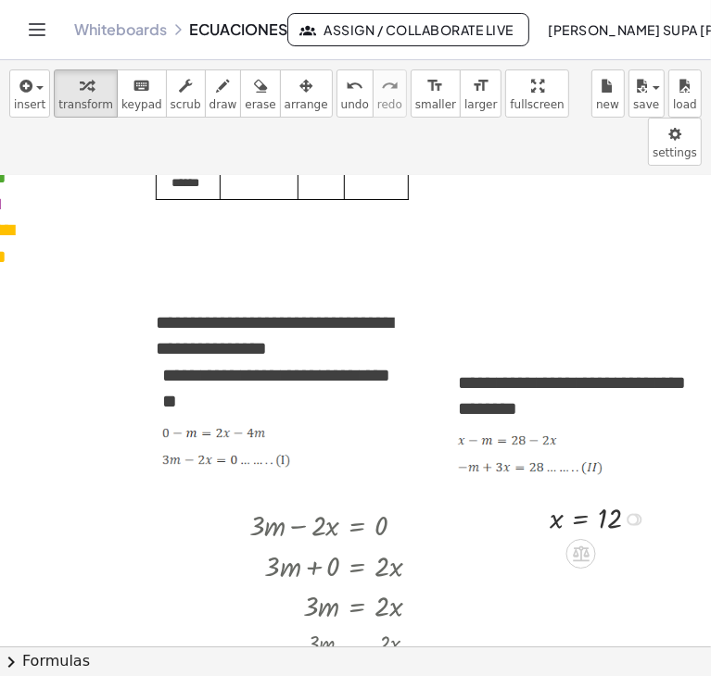
drag, startPoint x: 629, startPoint y: 471, endPoint x: 546, endPoint y: 224, distance: 260.2
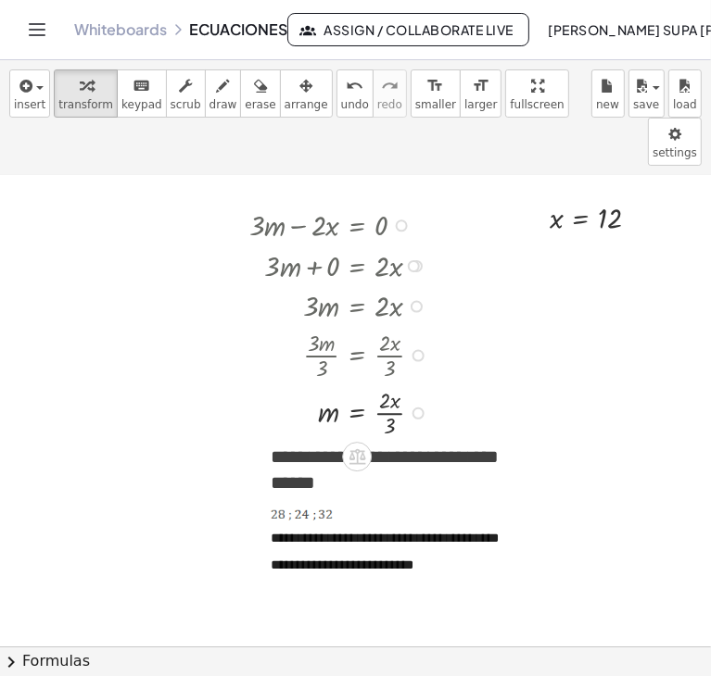
scroll to position [3946, 306]
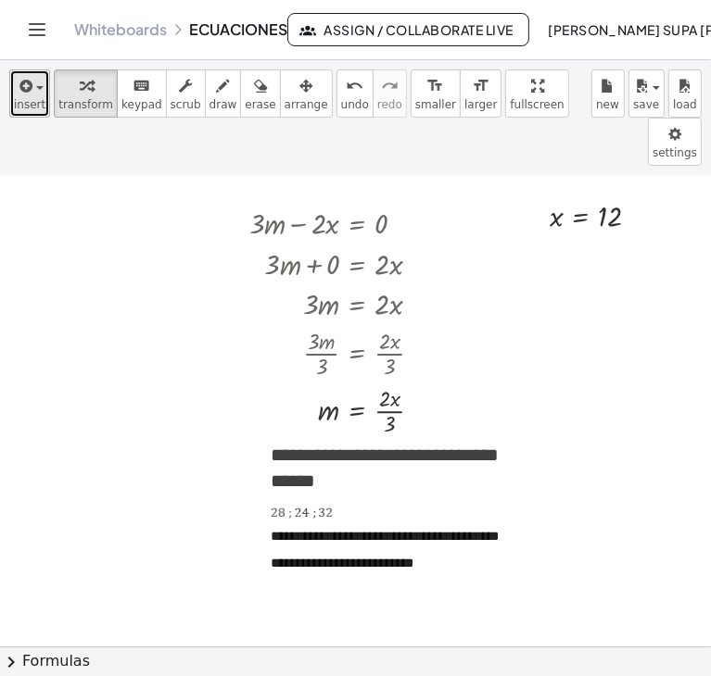
click at [44, 94] on button "insert" at bounding box center [29, 93] width 41 height 48
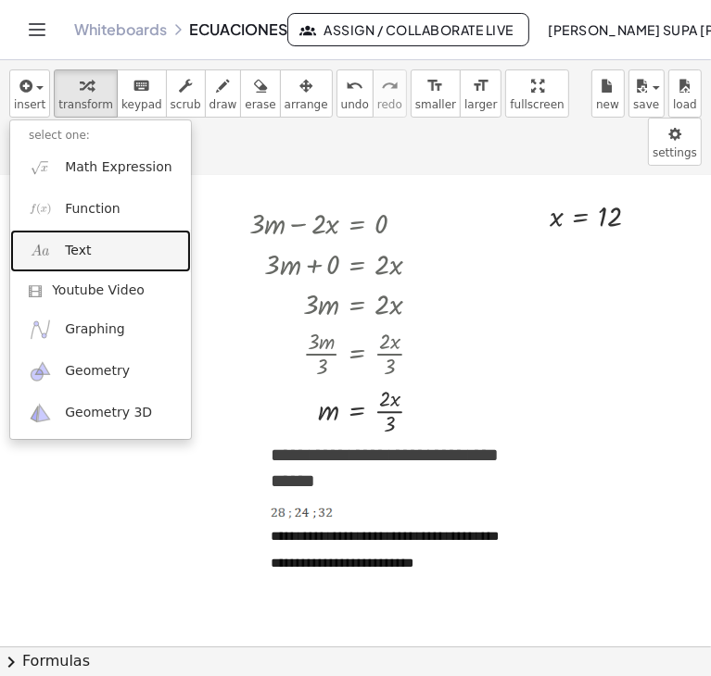
click at [110, 256] on link "Text" at bounding box center [100, 251] width 181 height 42
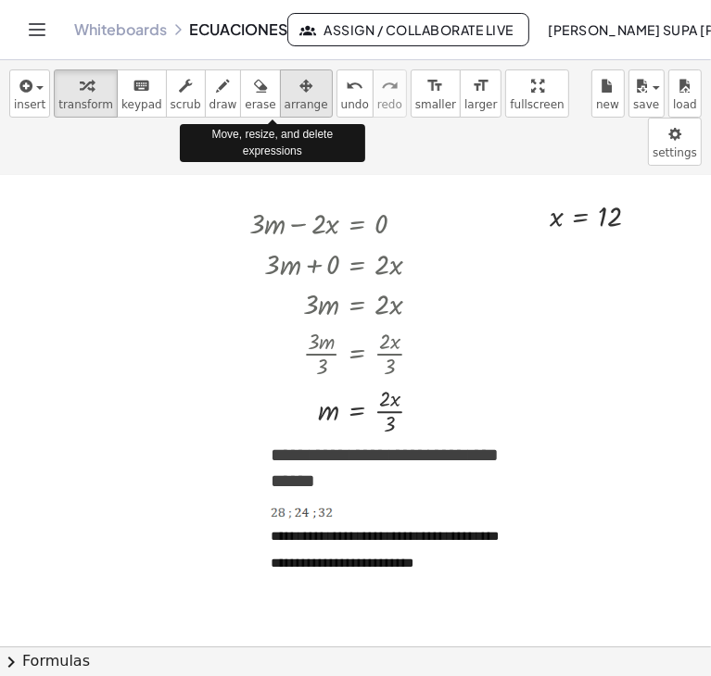
click at [284, 103] on span "arrange" at bounding box center [306, 104] width 44 height 13
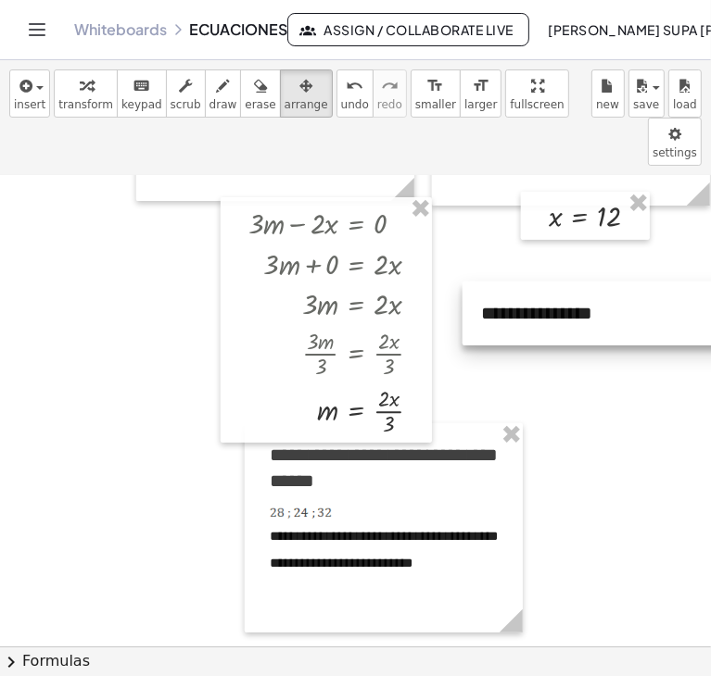
drag, startPoint x: 12, startPoint y: 205, endPoint x: 711, endPoint y: 259, distance: 700.8
click at [696, 259] on html "**********" at bounding box center [355, 338] width 711 height 676
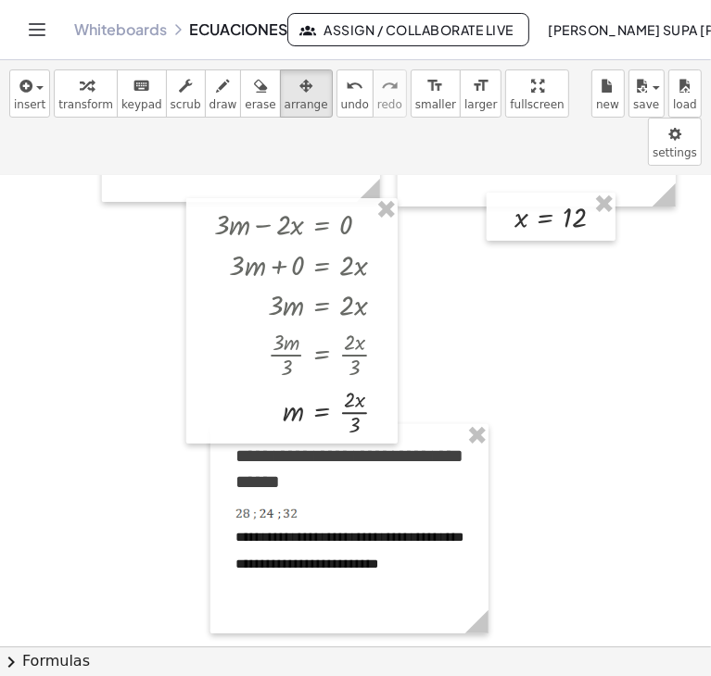
scroll to position [3947, 354]
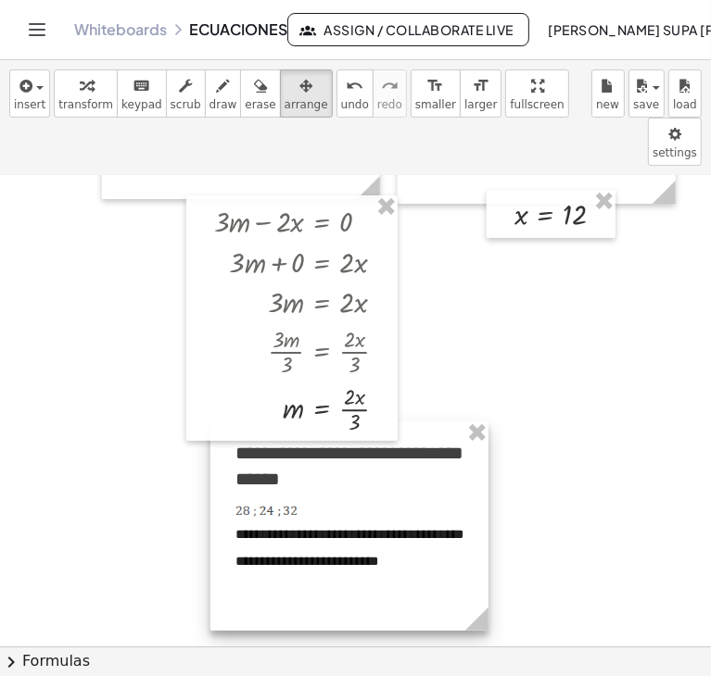
click at [395, 537] on div at bounding box center [349, 526] width 278 height 209
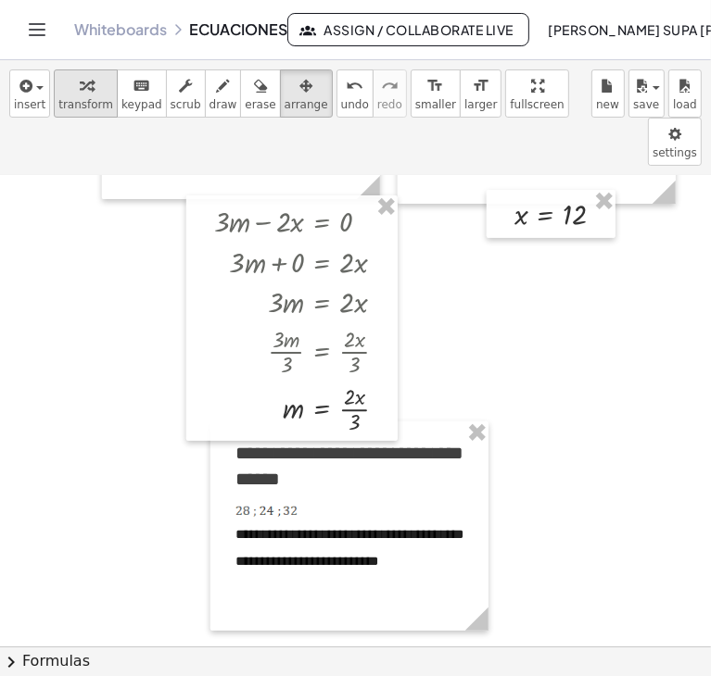
click at [89, 107] on span "transform" at bounding box center [85, 104] width 55 height 13
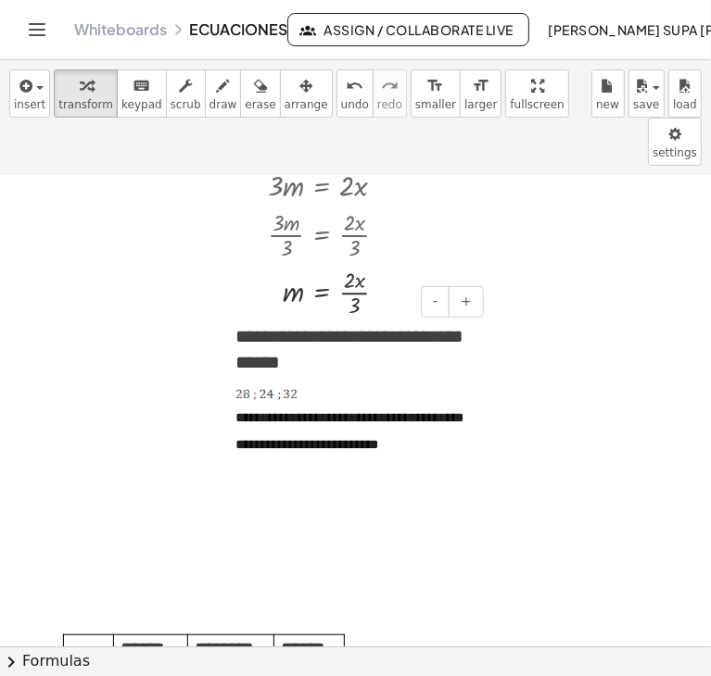
scroll to position [4066, 354]
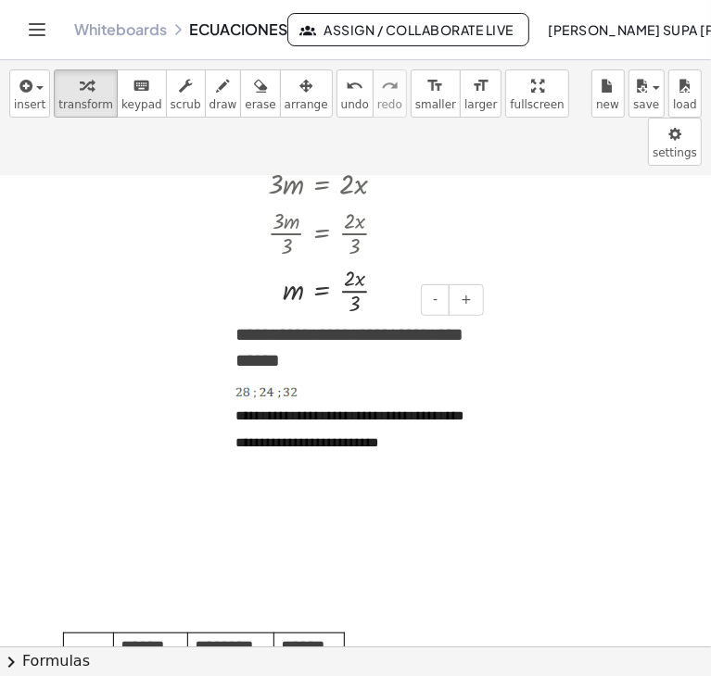
click at [388, 435] on div "**********" at bounding box center [349, 393] width 278 height 180
click at [254, 473] on span "******" at bounding box center [251, 479] width 32 height 13
click at [306, 464] on p "******" at bounding box center [349, 477] width 228 height 27
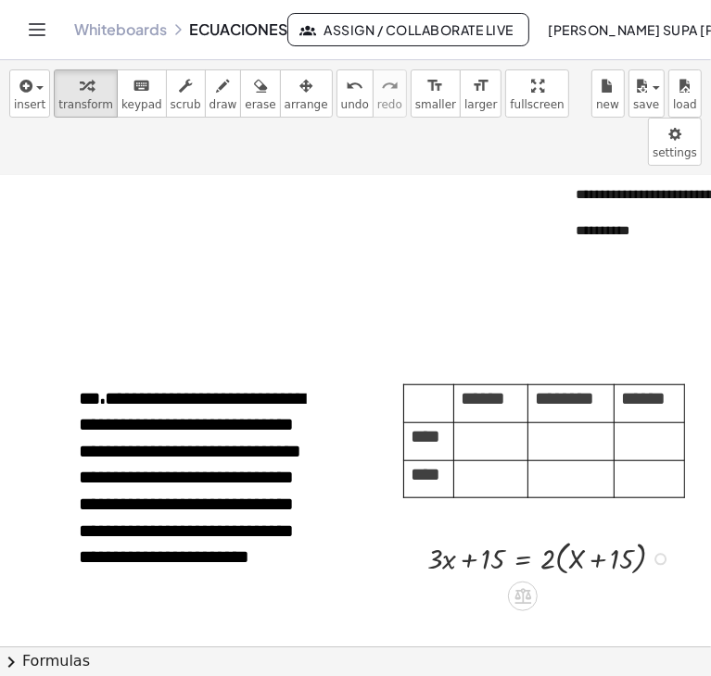
scroll to position [4363, 0]
